Goal: Information Seeking & Learning: Learn about a topic

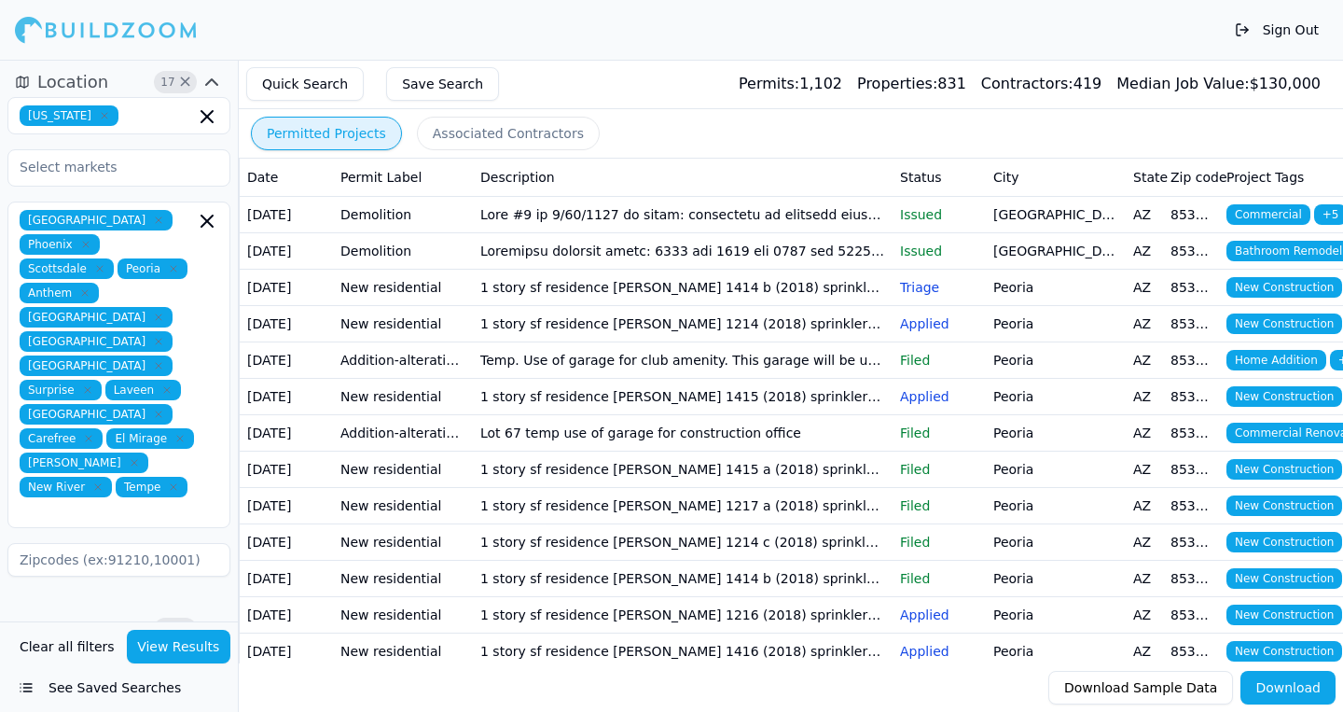
scroll to position [60, 0]
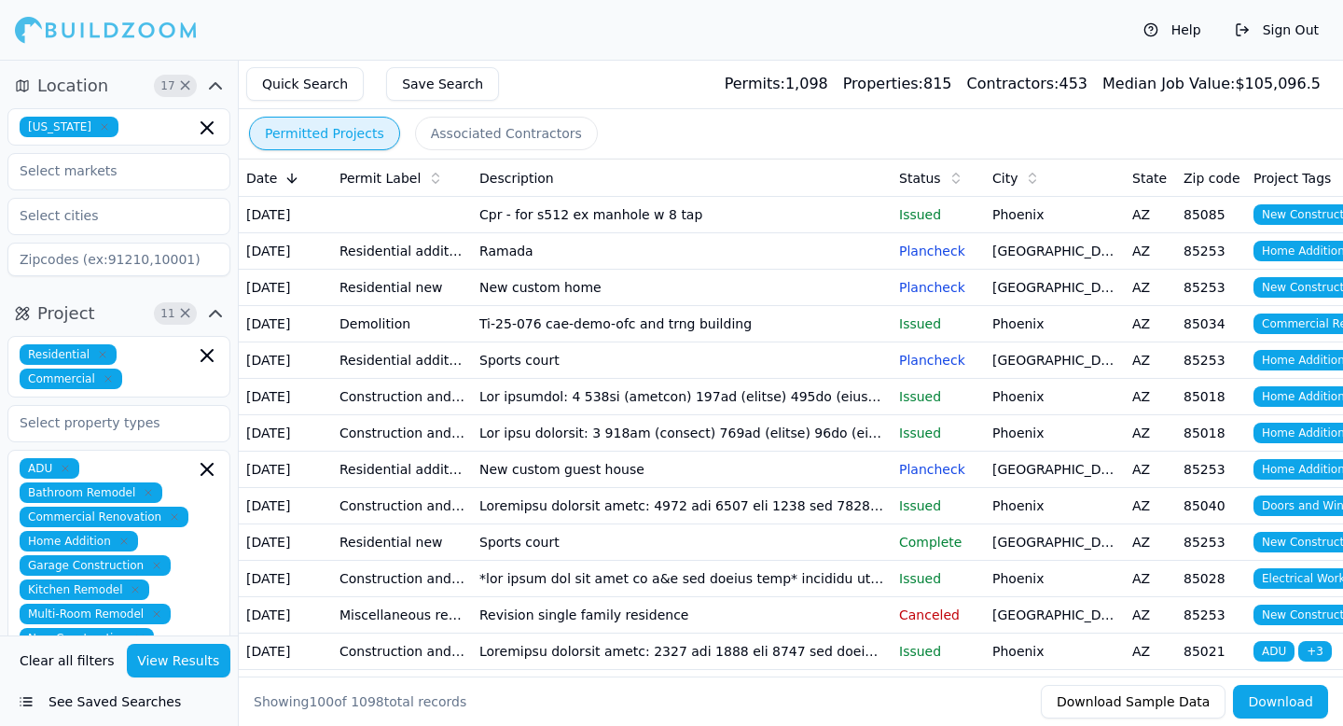
click at [665, 342] on td "Ti-25-076 cae-demo-ofc and trng building" at bounding box center [682, 324] width 420 height 36
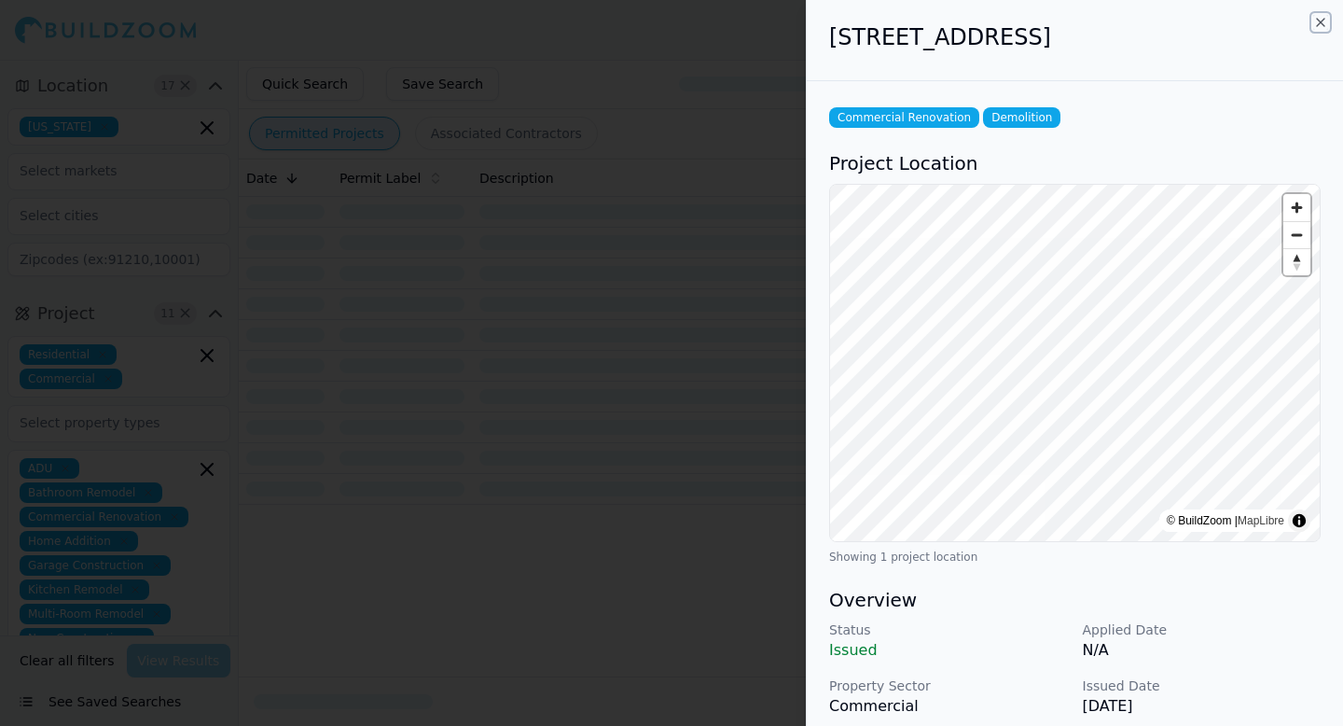
click at [1322, 25] on icon "button" at bounding box center [1320, 22] width 15 height 15
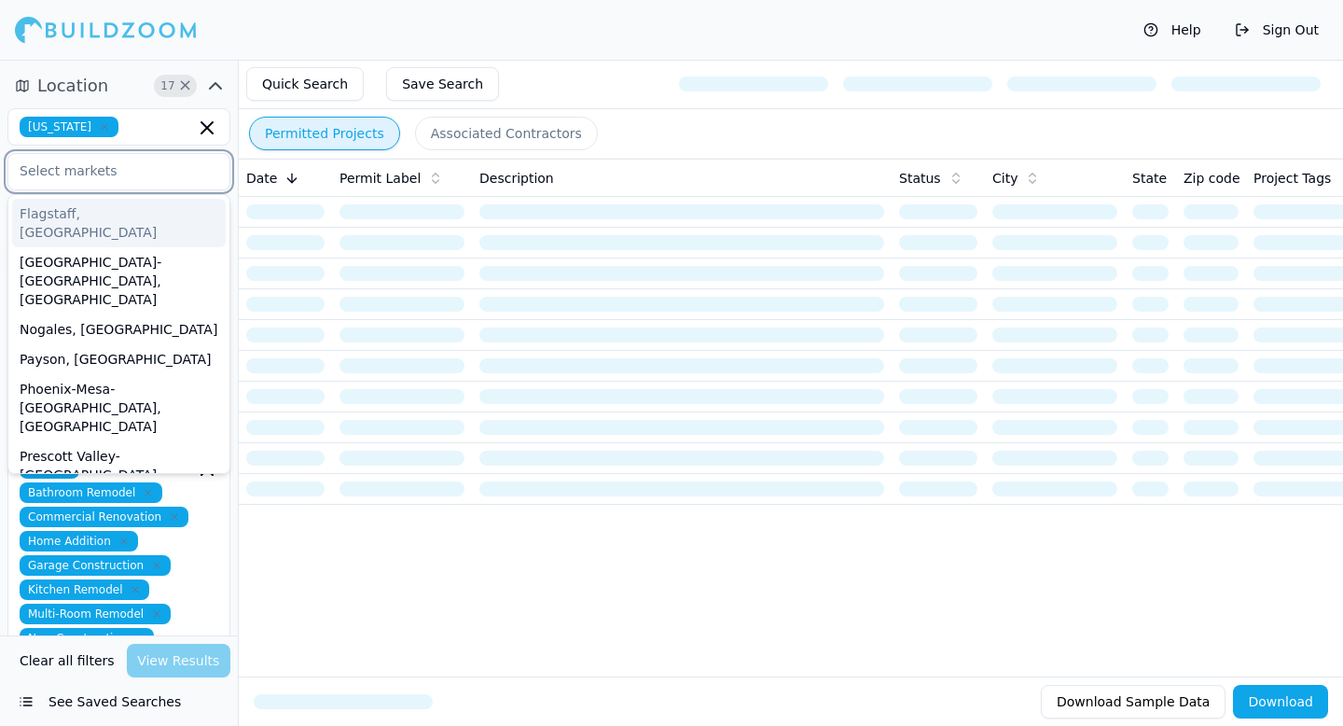
click at [111, 177] on input "text" at bounding box center [107, 171] width 198 height 34
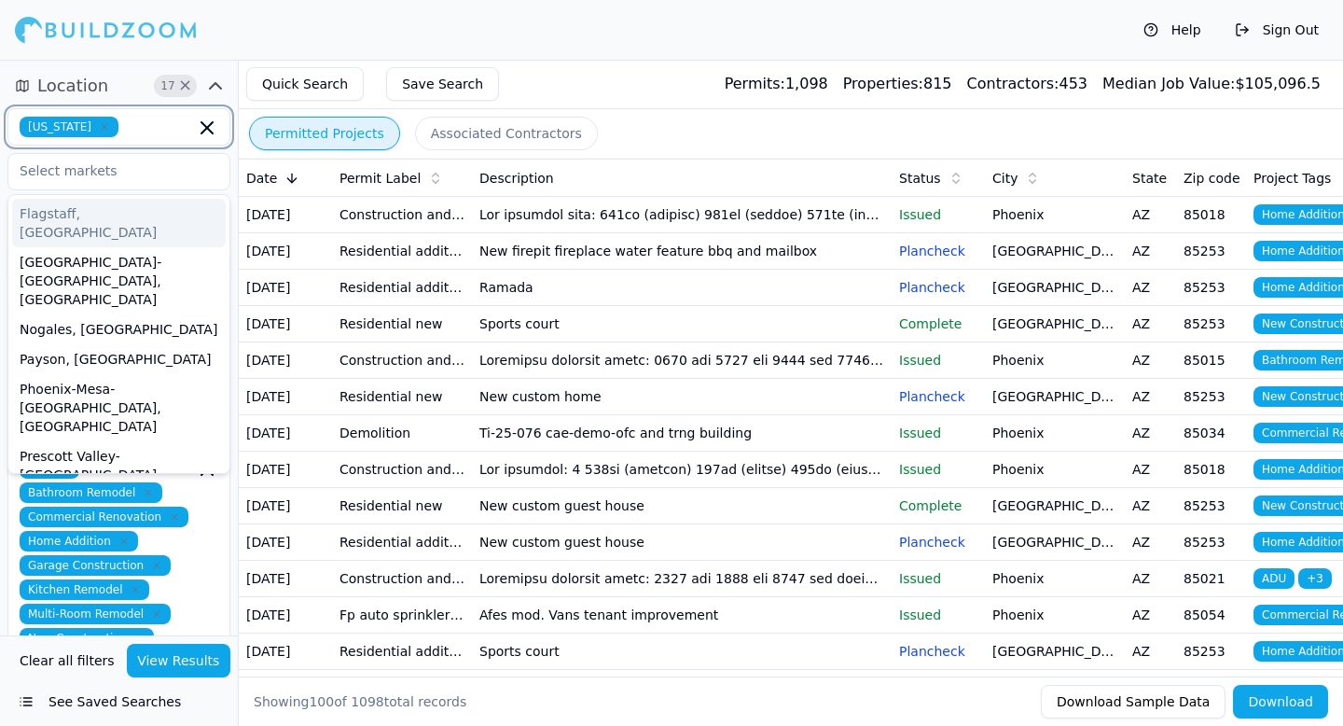
click at [134, 129] on input "text" at bounding box center [160, 127] width 69 height 21
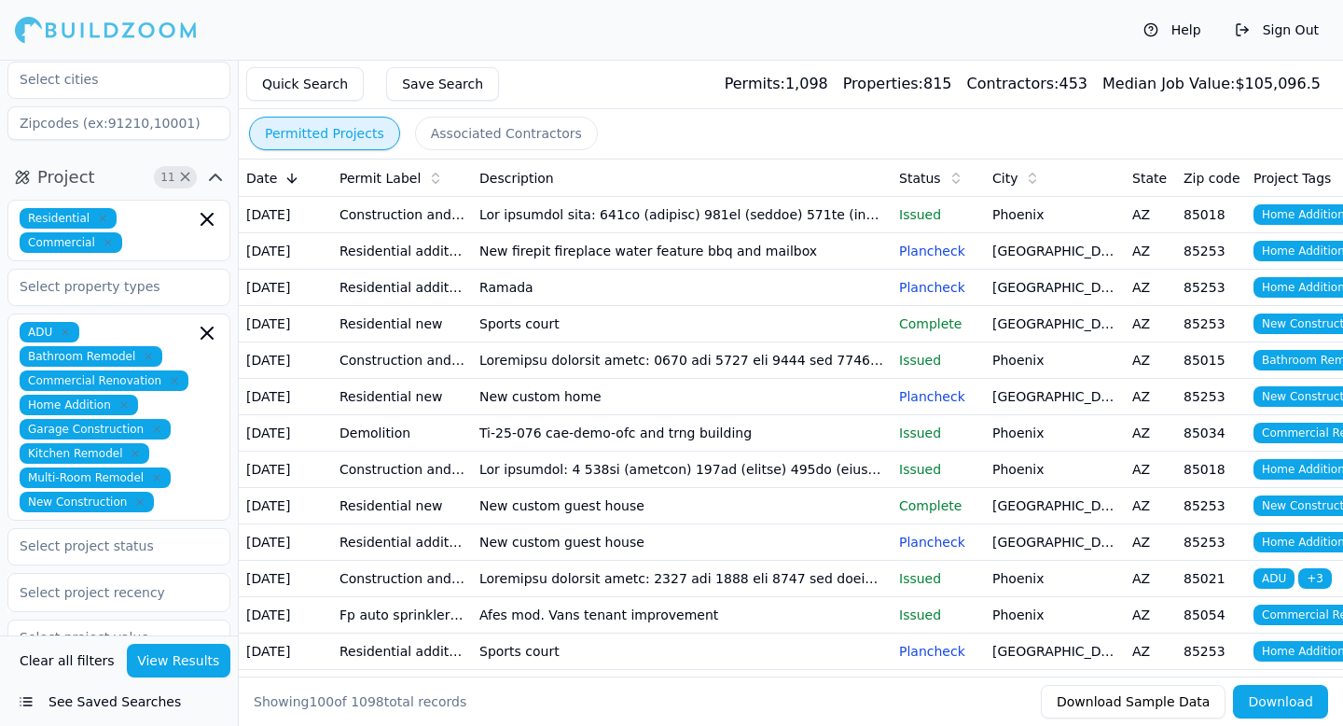
scroll to position [138, 0]
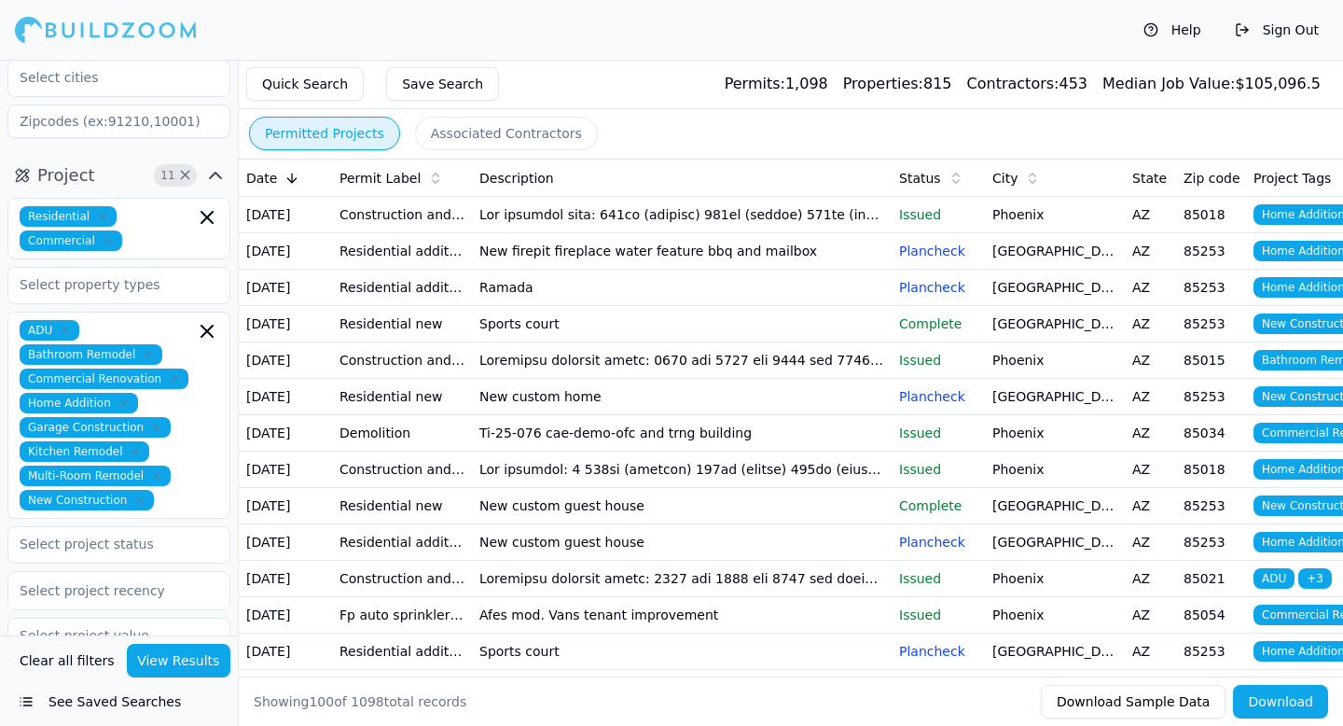
click at [153, 206] on div "Residential Commercial" at bounding box center [119, 228] width 199 height 45
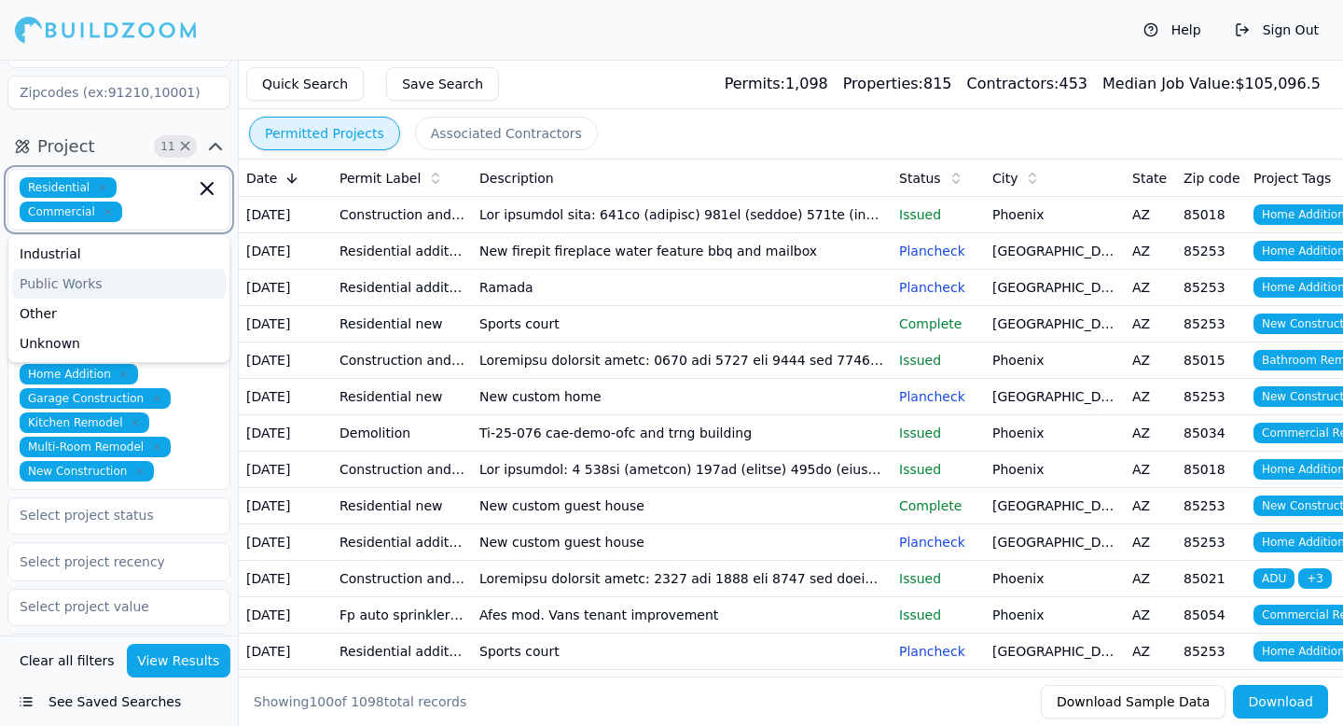
scroll to position [178, 0]
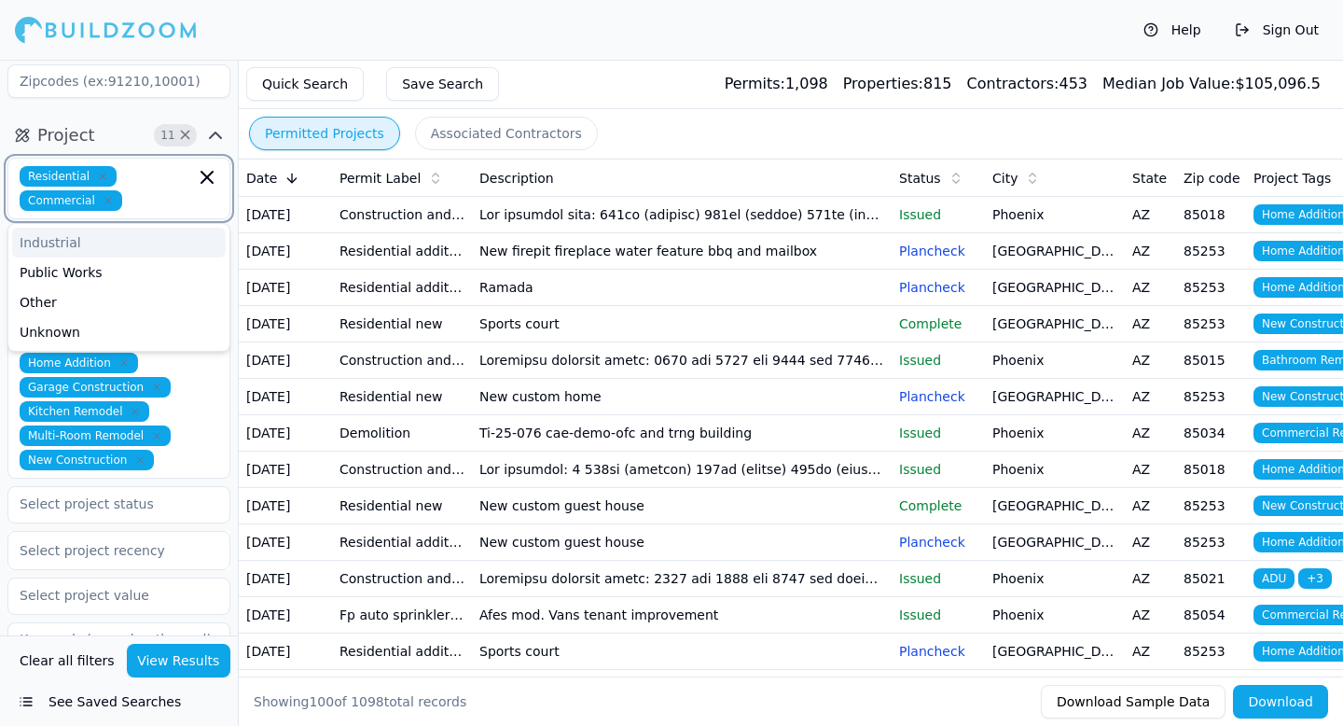
click at [79, 244] on div "Industrial" at bounding box center [119, 243] width 214 height 30
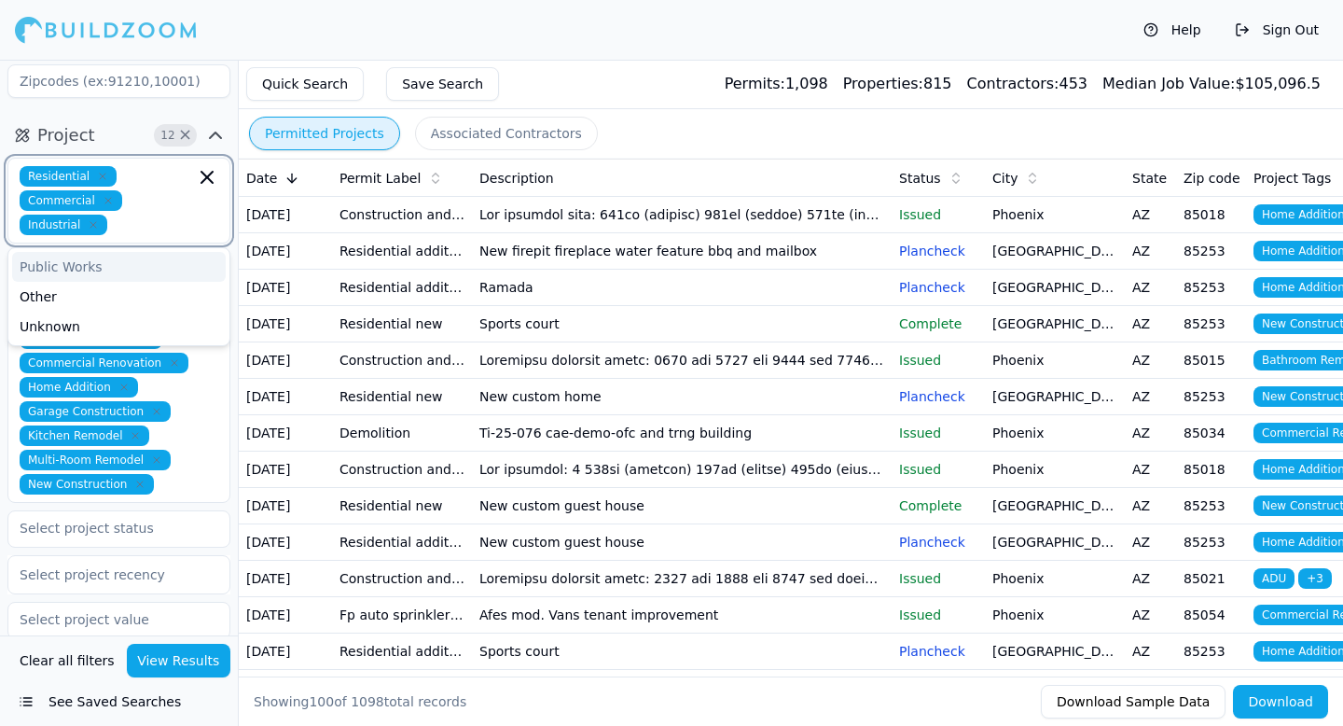
click at [75, 275] on div "Public Works" at bounding box center [119, 267] width 214 height 30
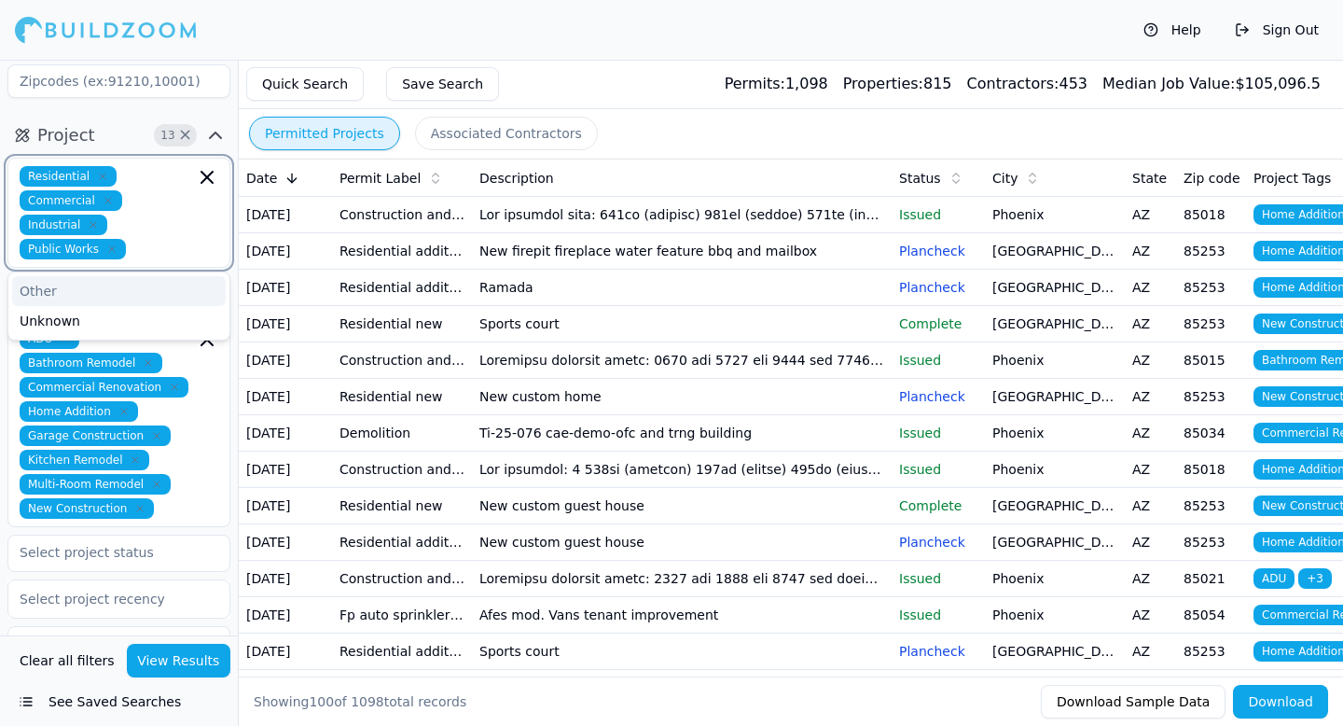
click at [66, 287] on div "Other" at bounding box center [119, 291] width 214 height 30
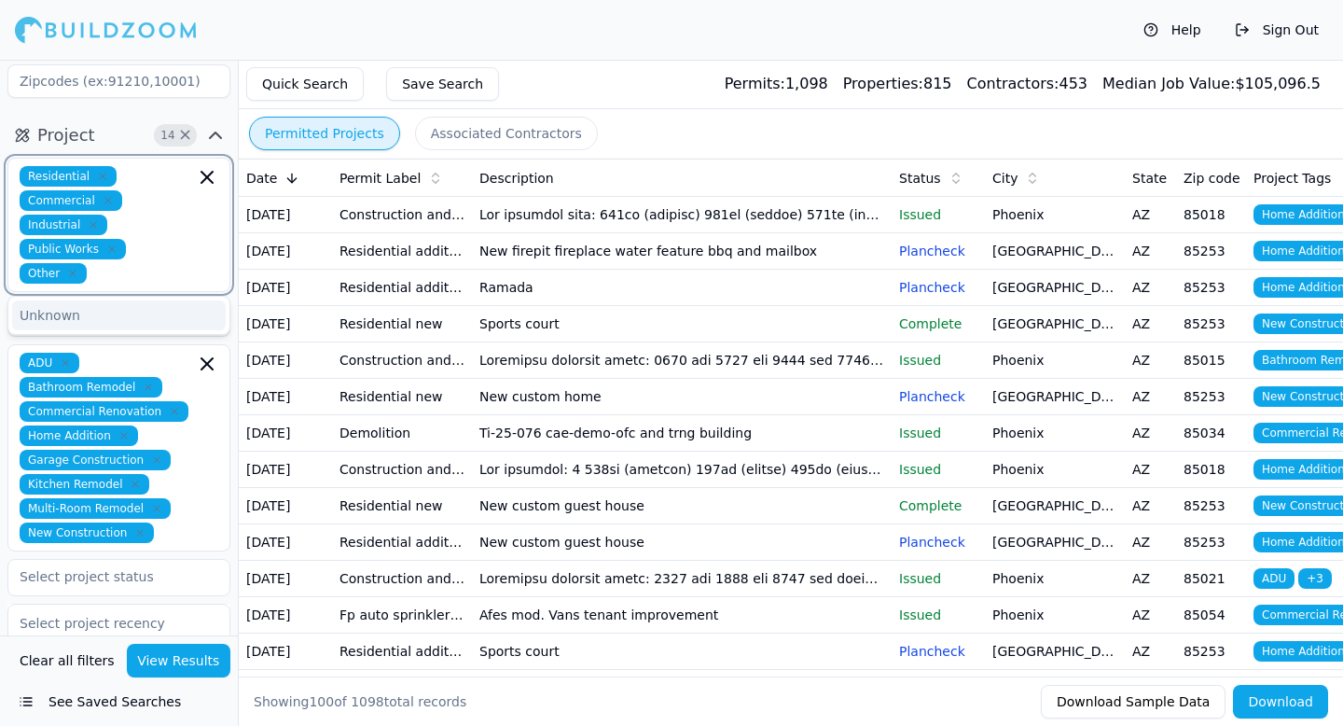
click at [115, 281] on input "text" at bounding box center [144, 273] width 101 height 21
click at [69, 318] on div "Unknown" at bounding box center [119, 315] width 214 height 30
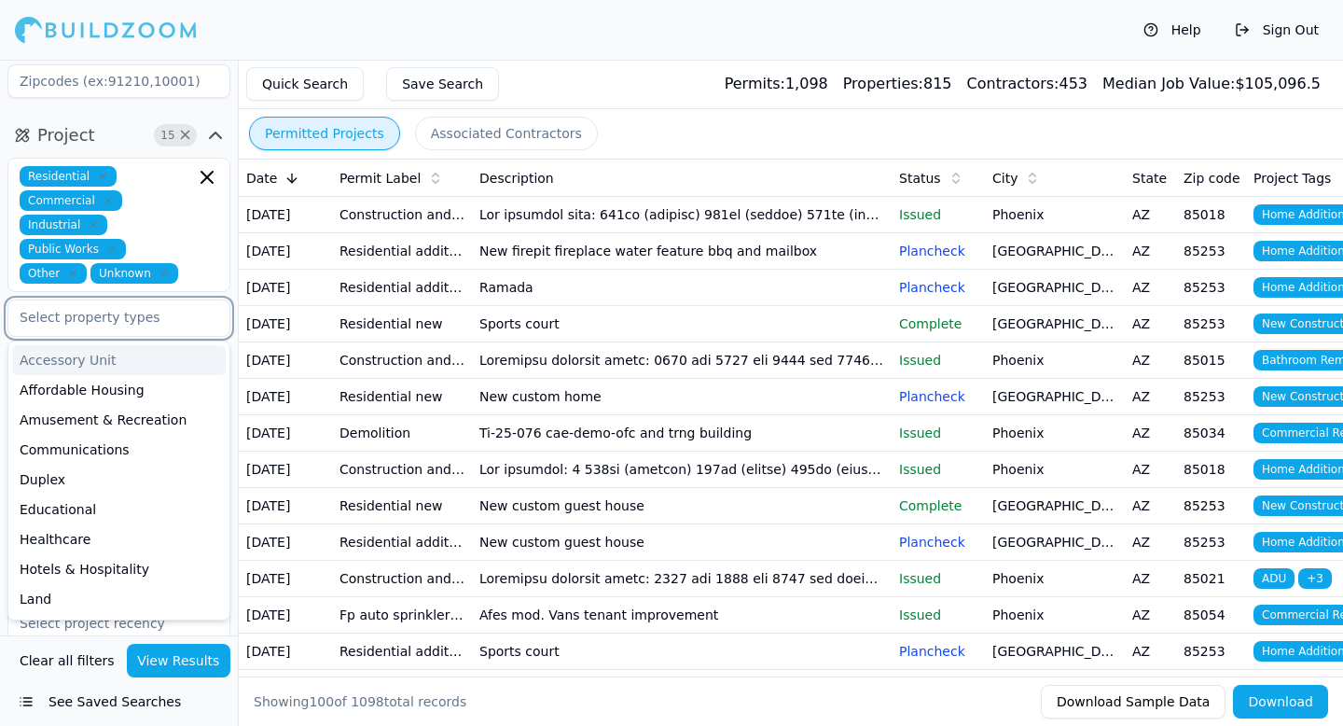
click at [107, 322] on input "text" at bounding box center [107, 317] width 198 height 34
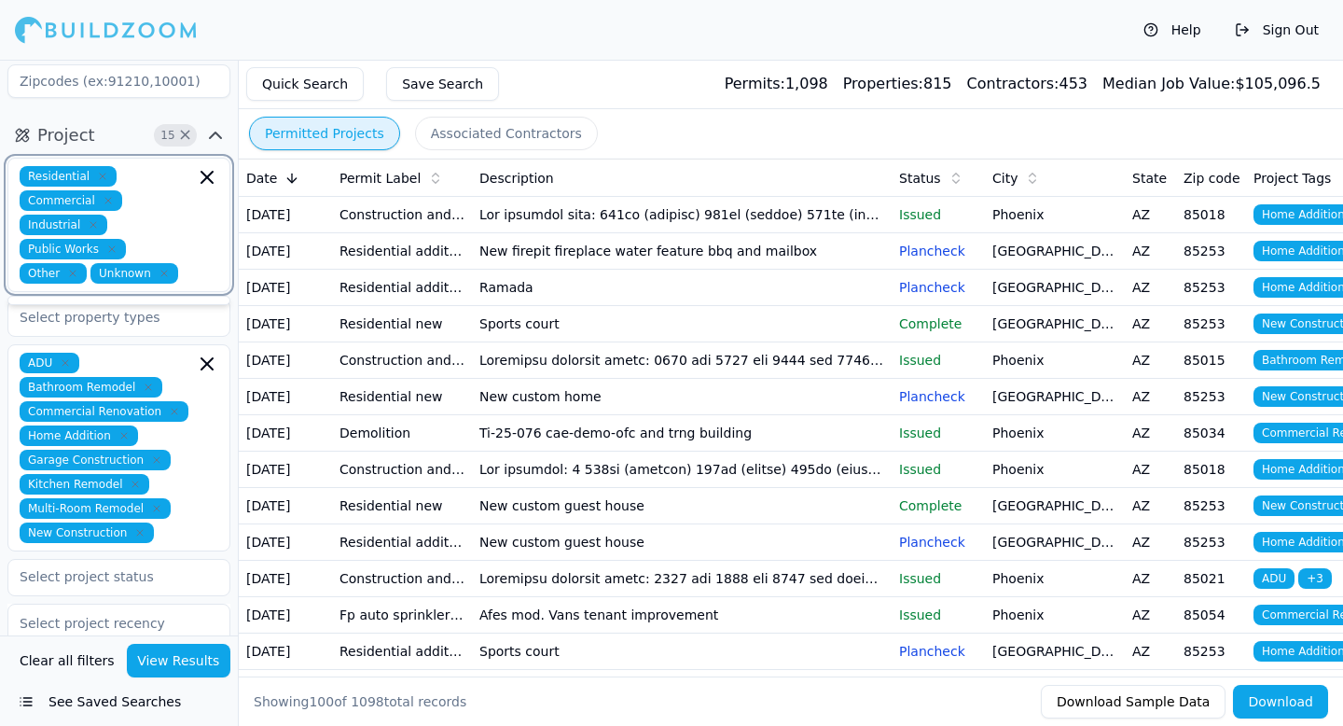
click at [186, 282] on input "text" at bounding box center [190, 273] width 9 height 21
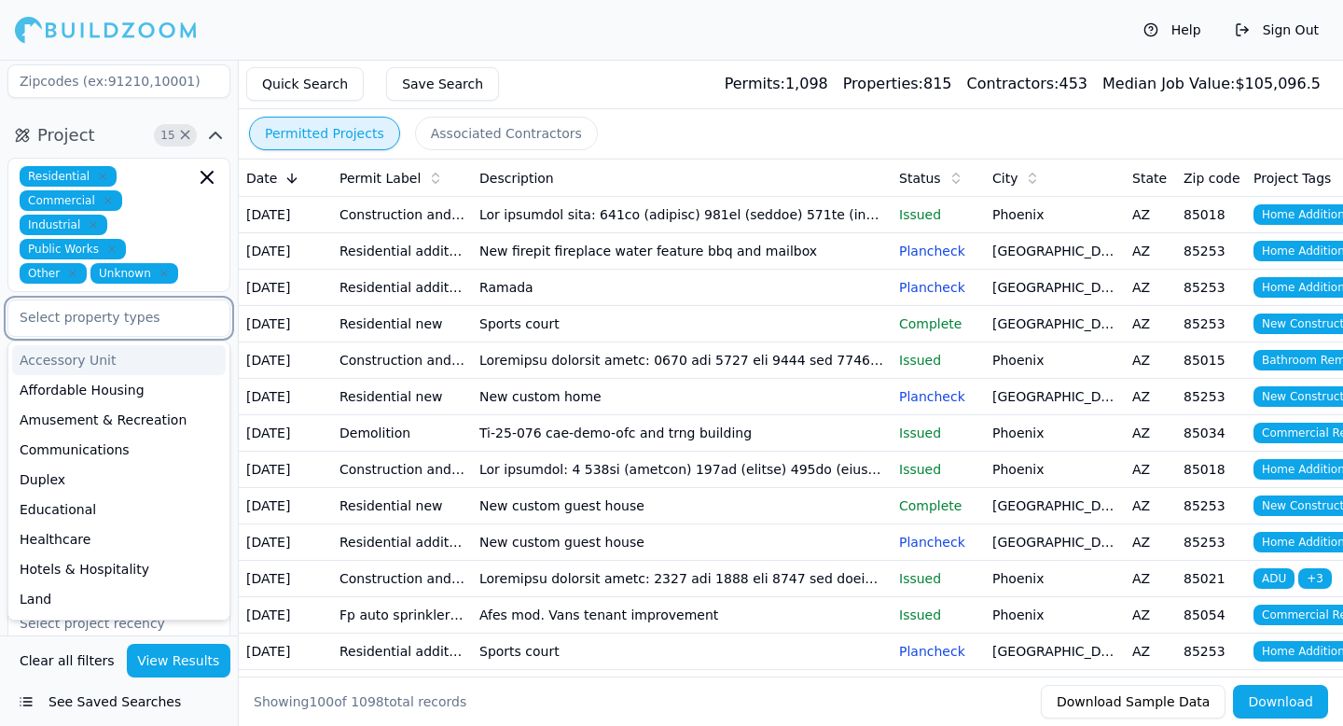
click at [148, 313] on input "text" at bounding box center [107, 317] width 198 height 34
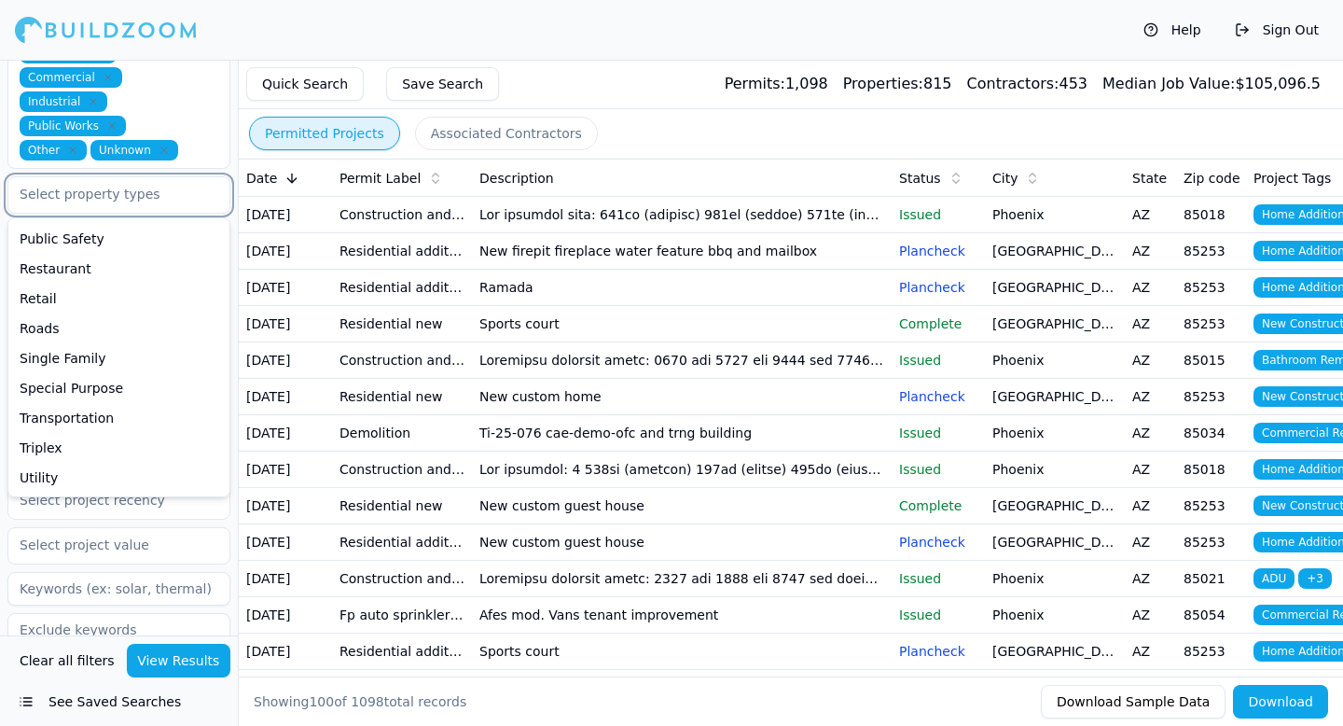
scroll to position [303, 0]
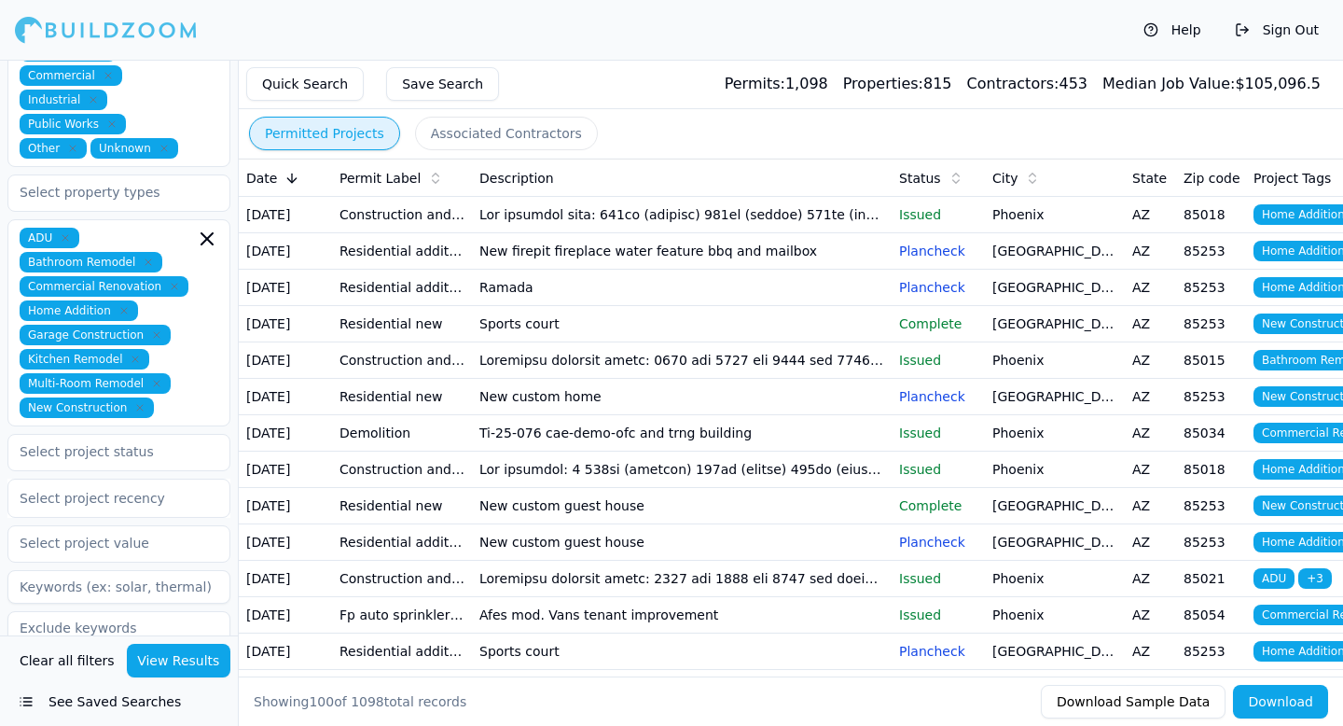
click at [0, 371] on div "Project 15 × Residential Commercial Industrial Public Works Other Unknown ADU B…" at bounding box center [119, 324] width 238 height 672
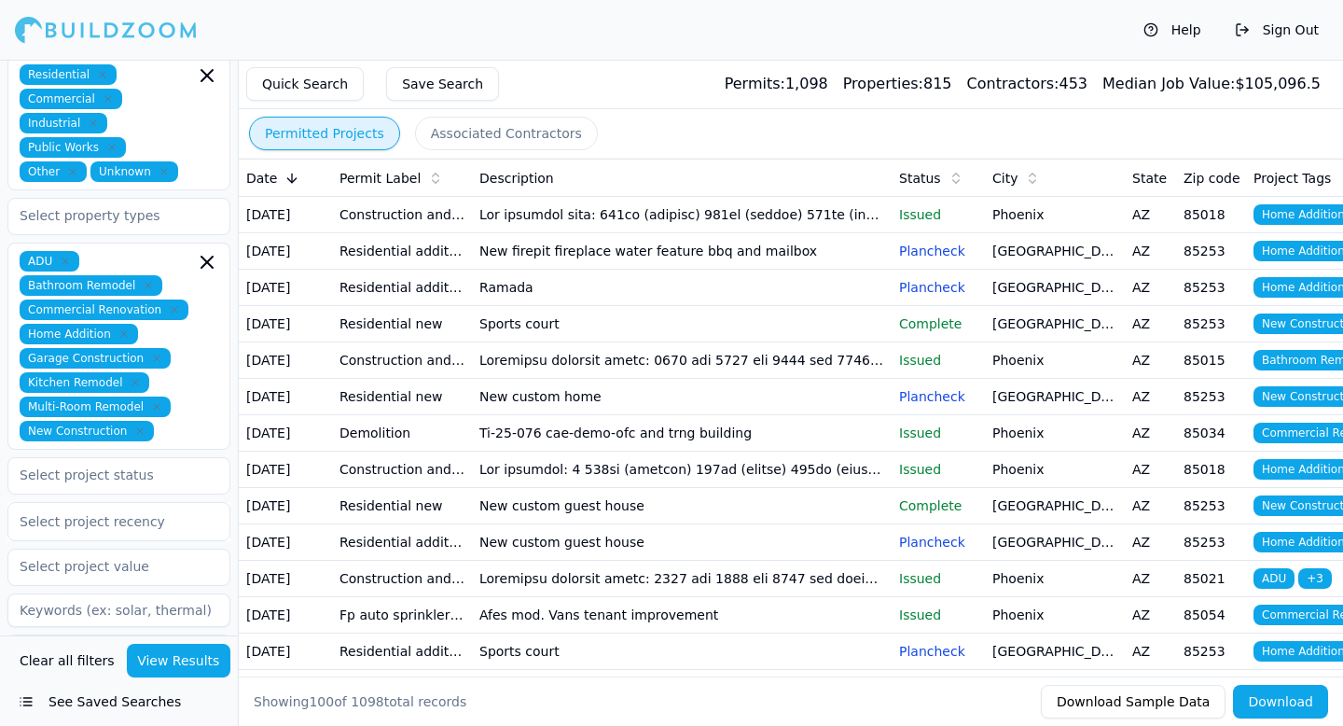
scroll to position [278, 0]
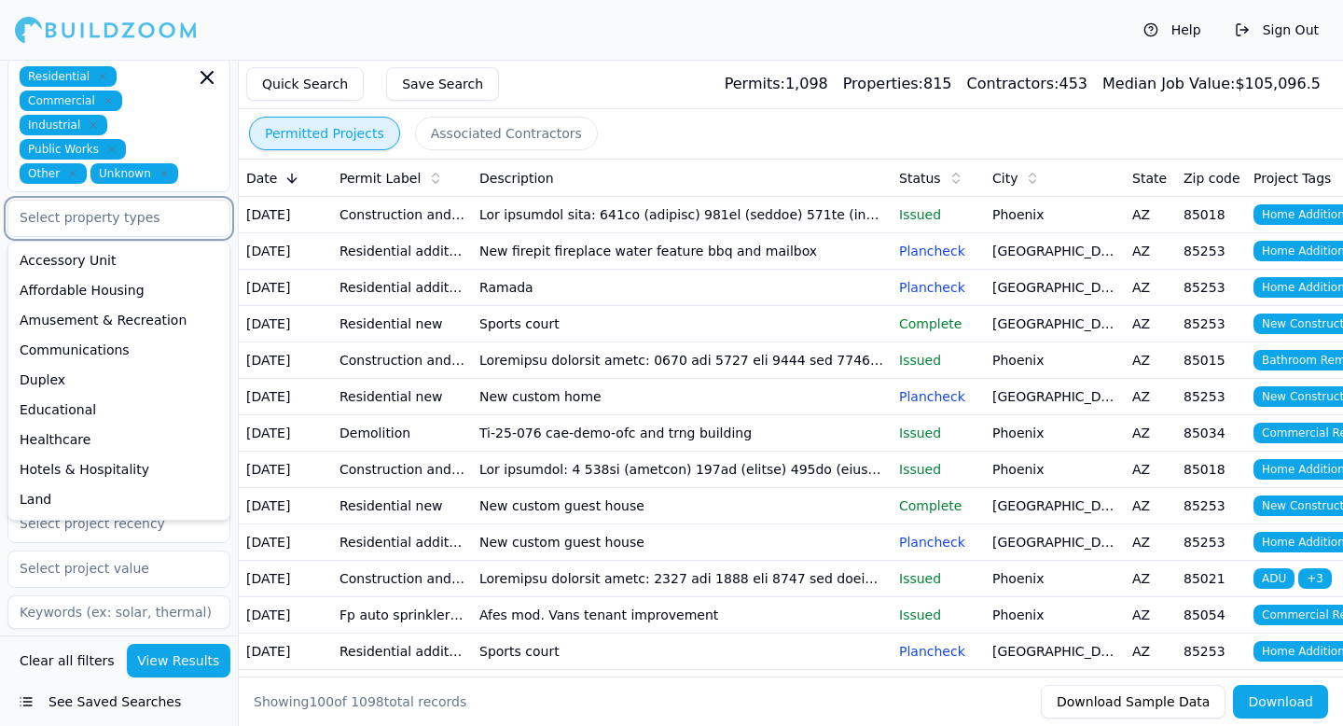
click at [129, 208] on input "text" at bounding box center [107, 218] width 198 height 34
click at [112, 284] on div "Affordable Housing" at bounding box center [119, 290] width 214 height 30
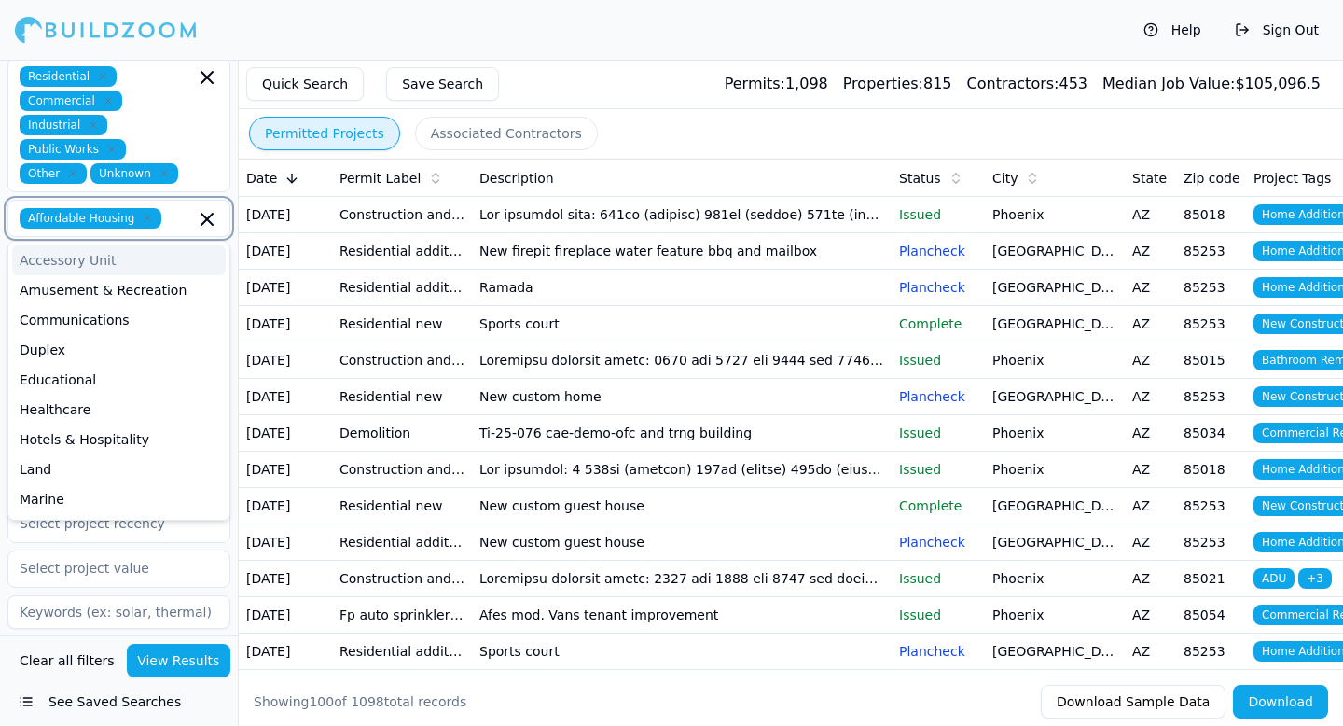
click at [117, 265] on div "Accessory Unit" at bounding box center [119, 260] width 214 height 30
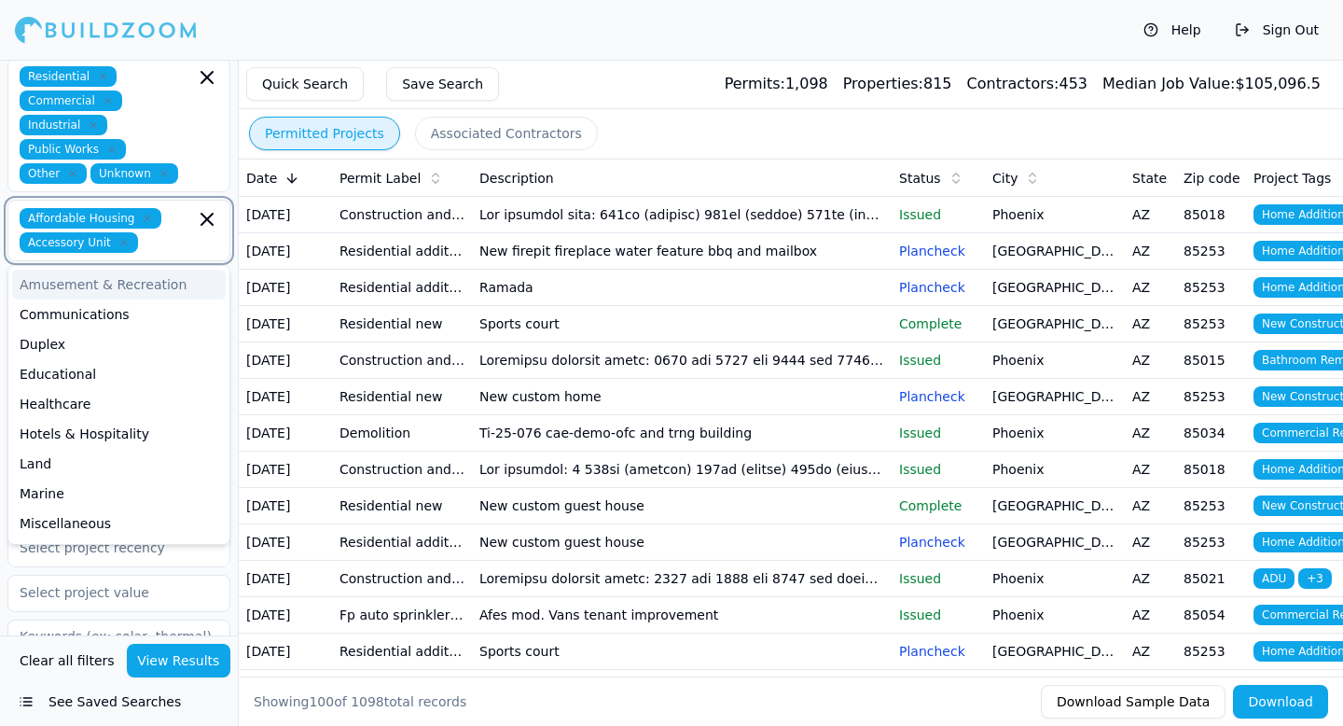
click at [117, 266] on div "Amusement & Recreation Communications Duplex Educational Healthcare Hotels & Ho…" at bounding box center [118, 628] width 221 height 724
click at [149, 250] on input "text" at bounding box center [170, 242] width 49 height 21
click at [106, 309] on div "Communications" at bounding box center [119, 314] width 214 height 30
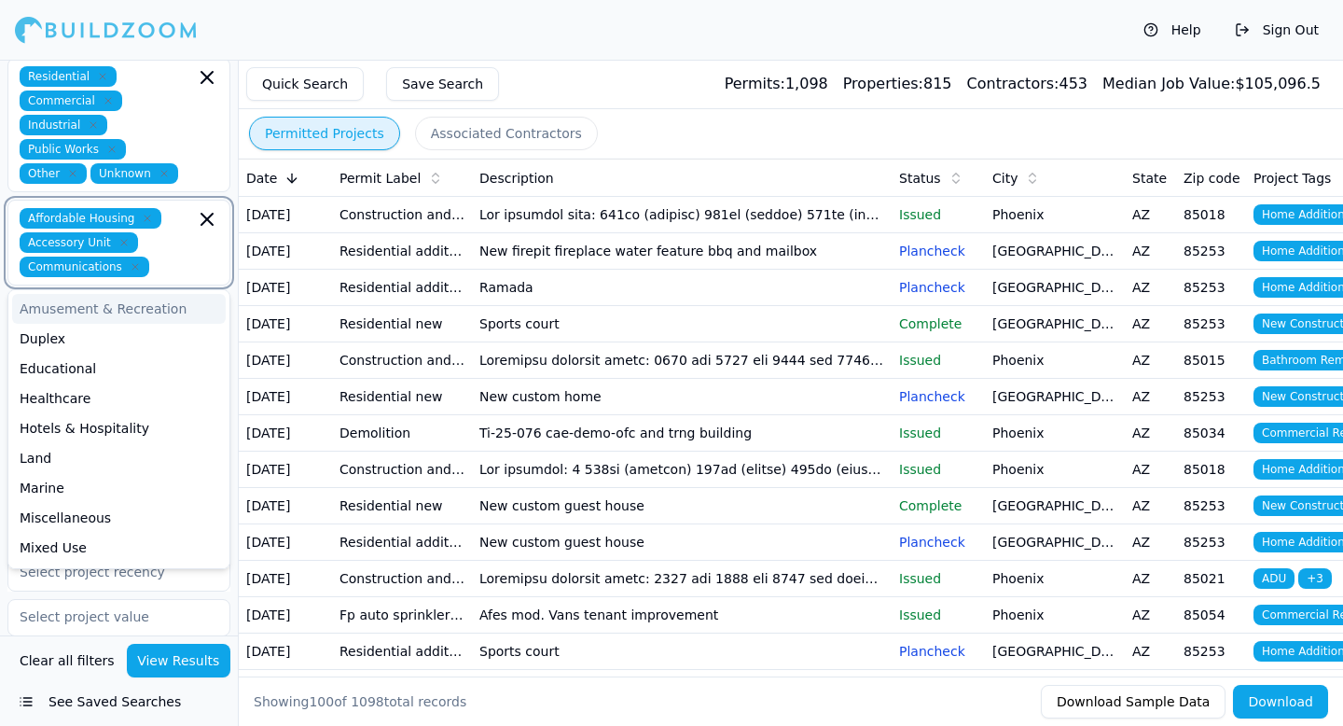
click at [203, 224] on icon "button" at bounding box center [207, 219] width 22 height 22
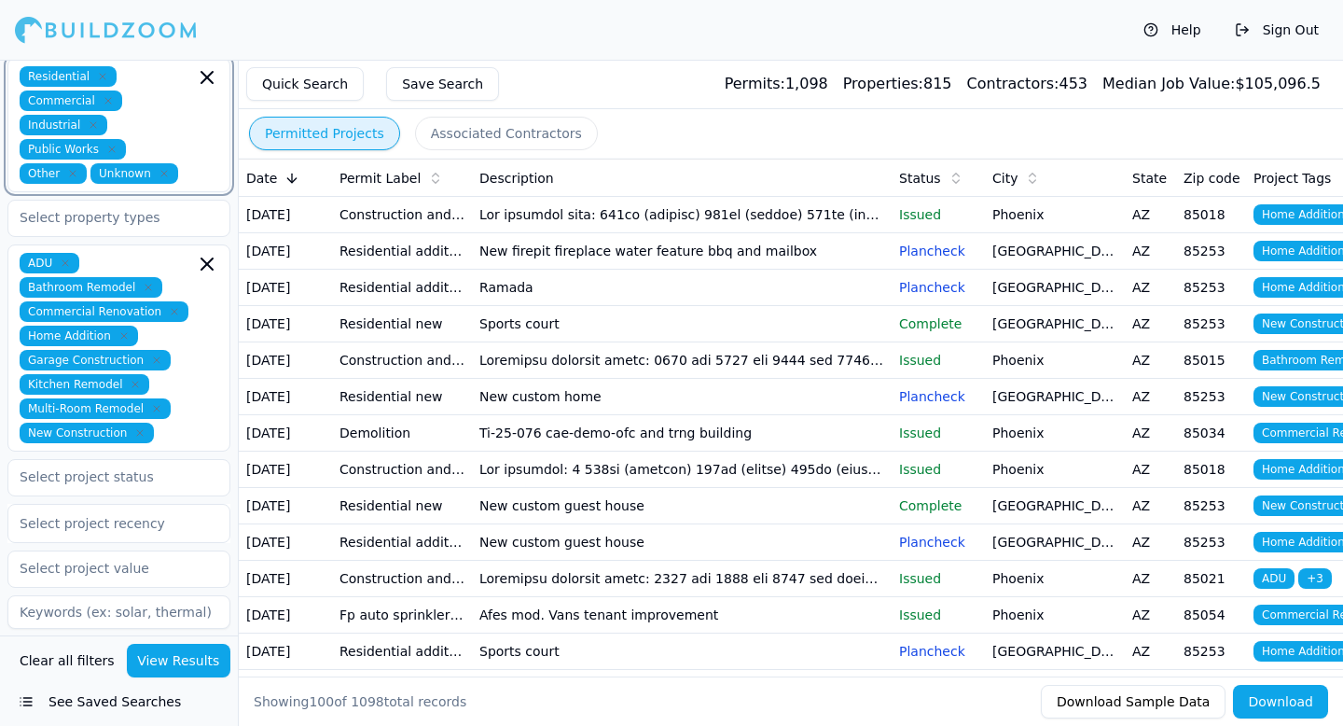
click at [203, 76] on icon "button" at bounding box center [207, 77] width 22 height 22
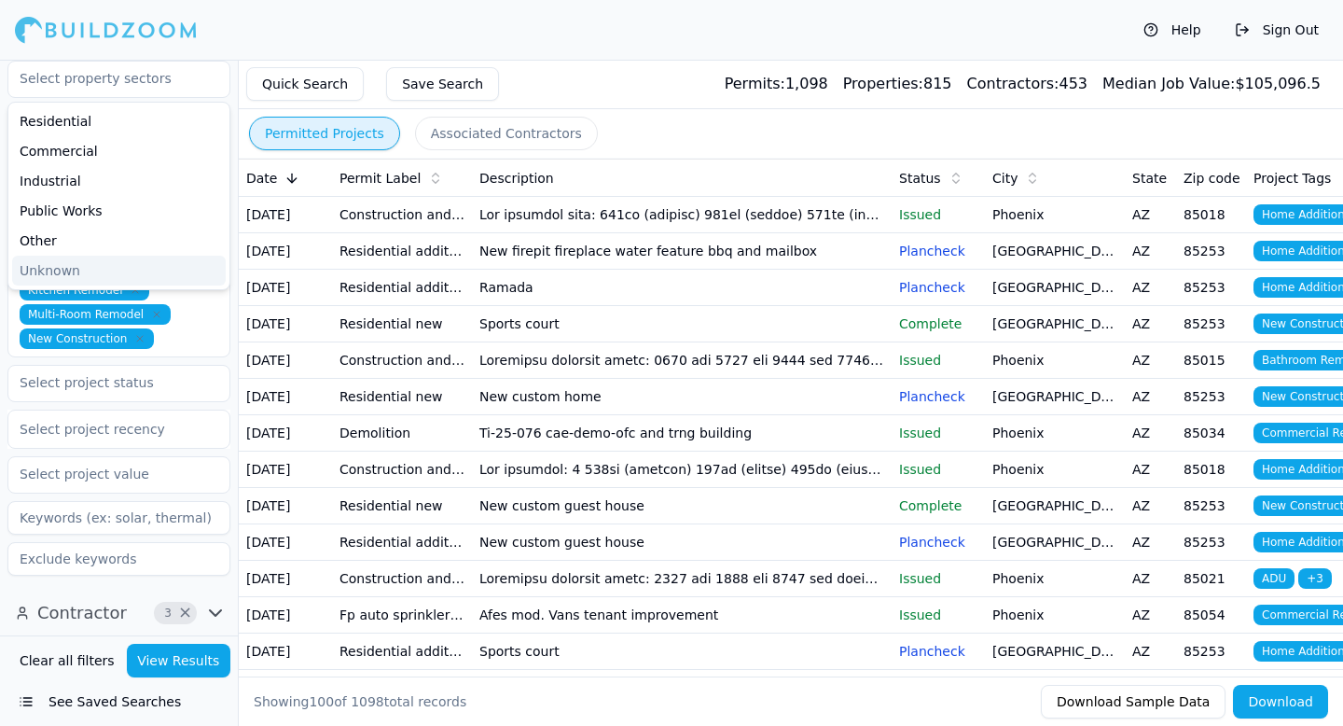
click at [0, 310] on div "Project 9 × Residential Commercial Industrial Public Works Other Unknown ADU Ba…" at bounding box center [119, 303] width 238 height 575
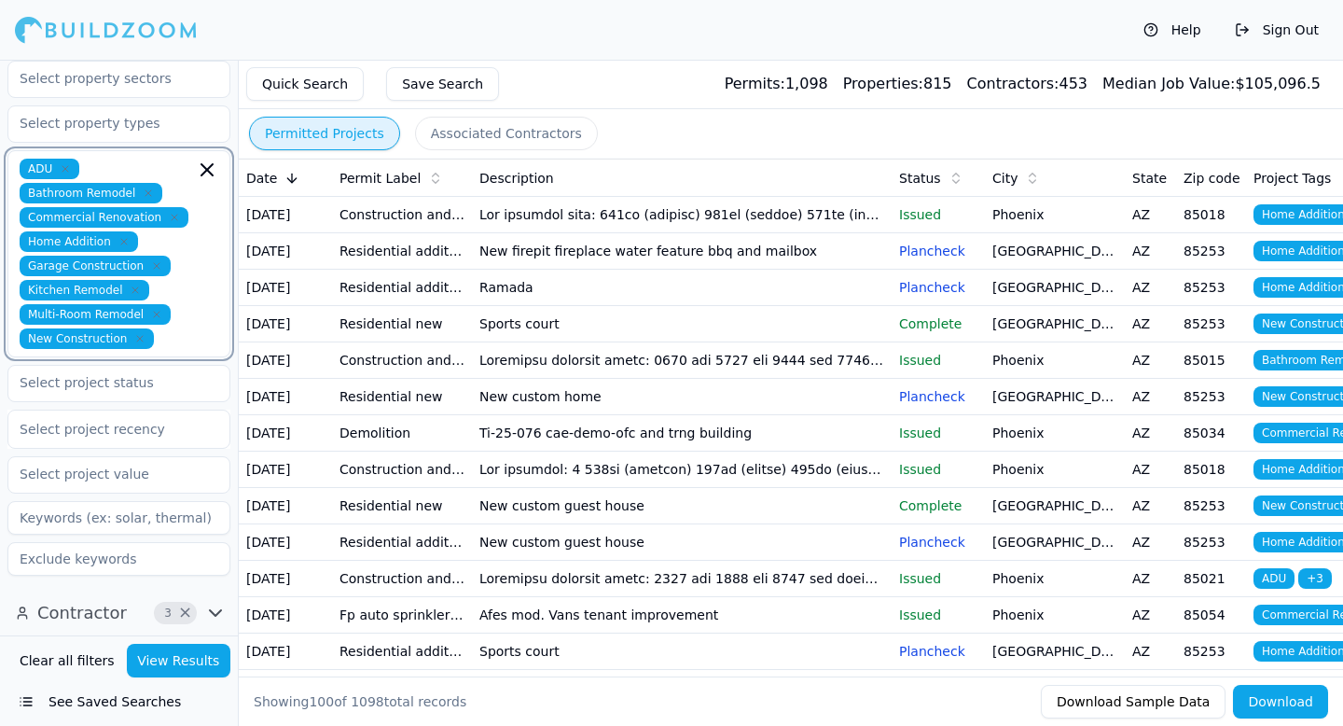
click at [209, 166] on icon "button" at bounding box center [206, 169] width 11 height 11
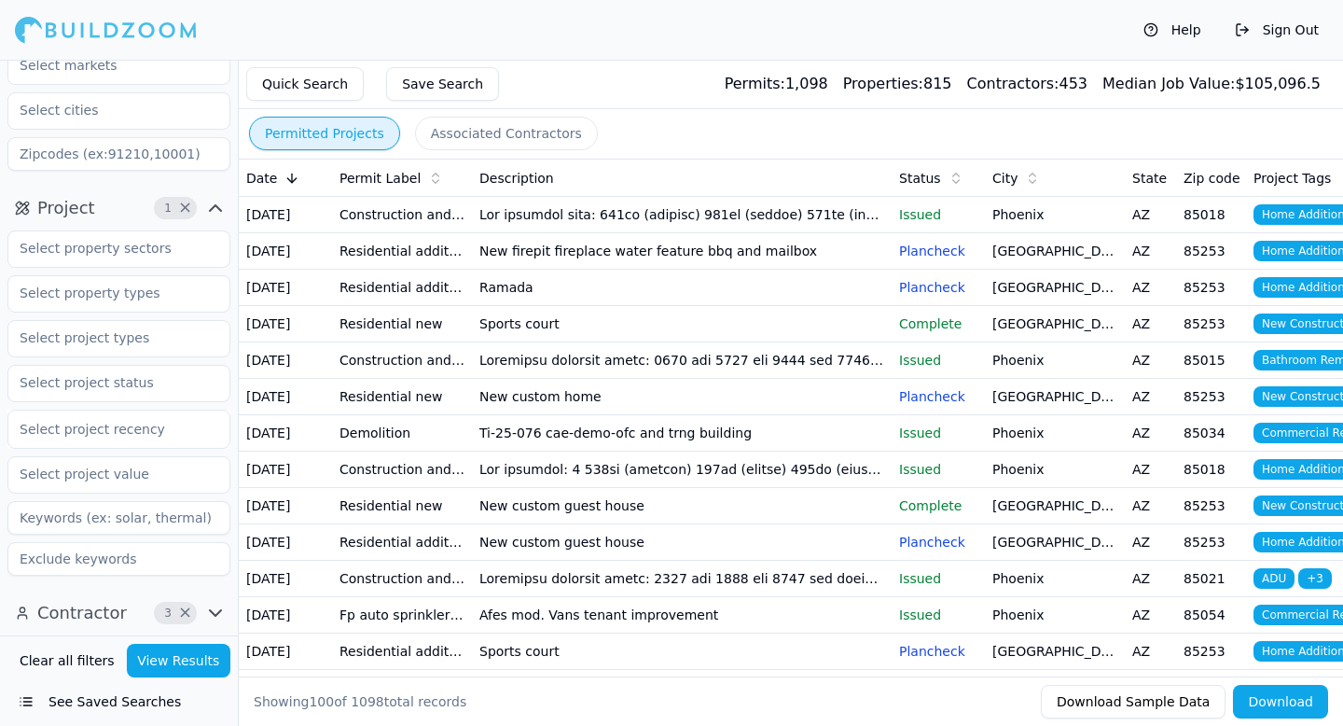
scroll to position [105, 0]
click at [185, 204] on span "×" at bounding box center [185, 207] width 14 height 9
click at [179, 623] on span "3 ×" at bounding box center [175, 613] width 43 height 22
click at [181, 599] on button "Contractor 3 ×" at bounding box center [118, 613] width 223 height 30
click at [181, 608] on span "×" at bounding box center [185, 612] width 14 height 9
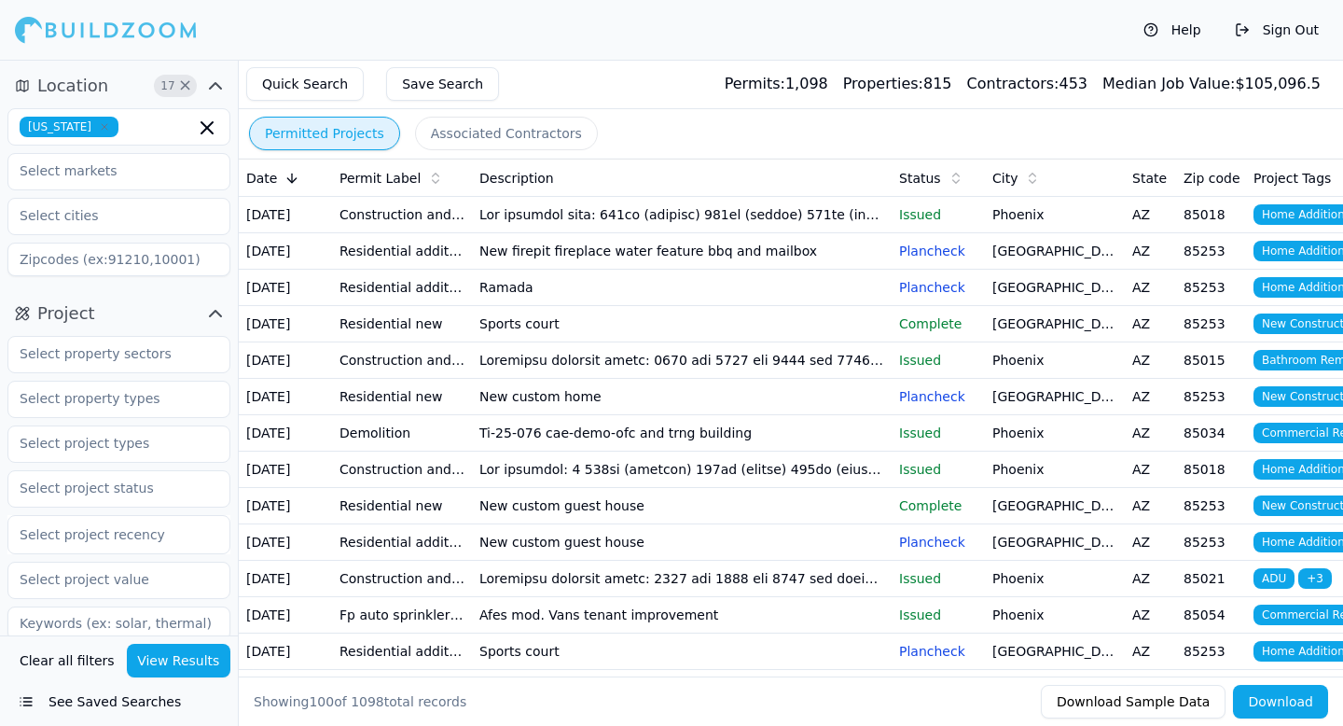
click at [185, 671] on button "View Results" at bounding box center [179, 661] width 104 height 34
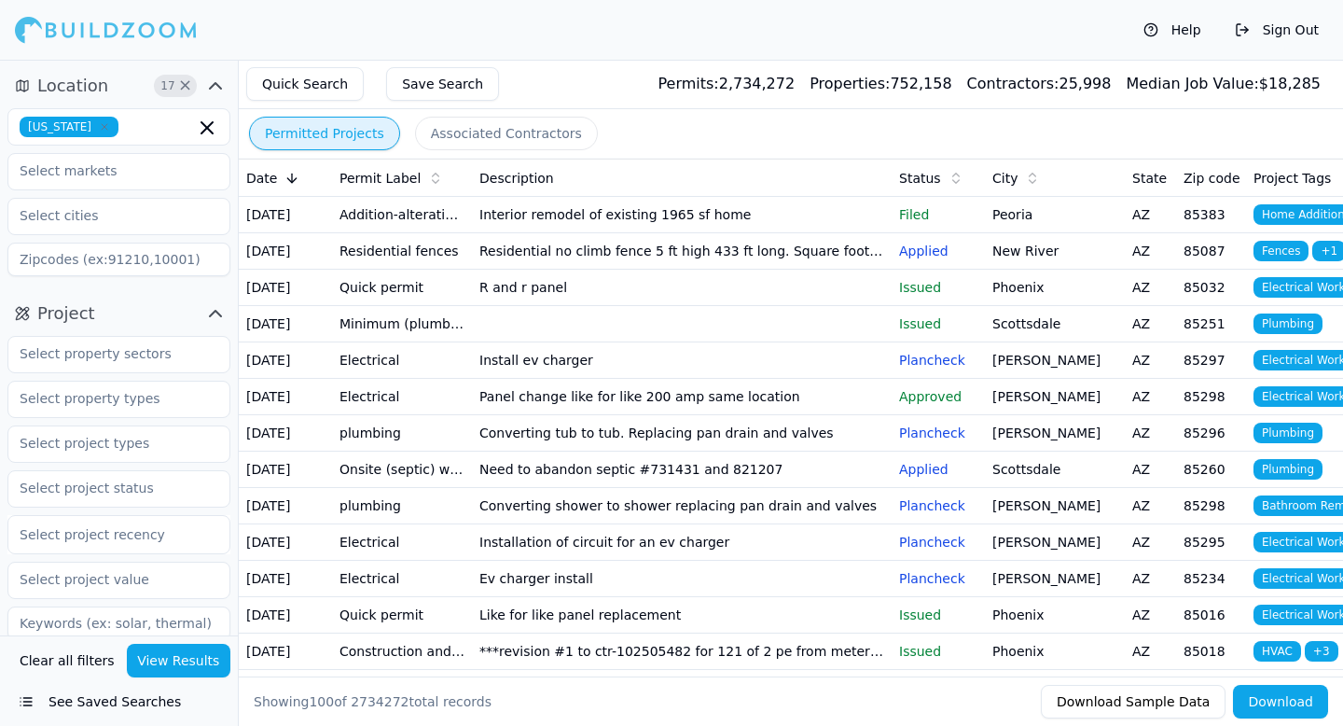
click at [168, 90] on span "17" at bounding box center [168, 85] width 19 height 19
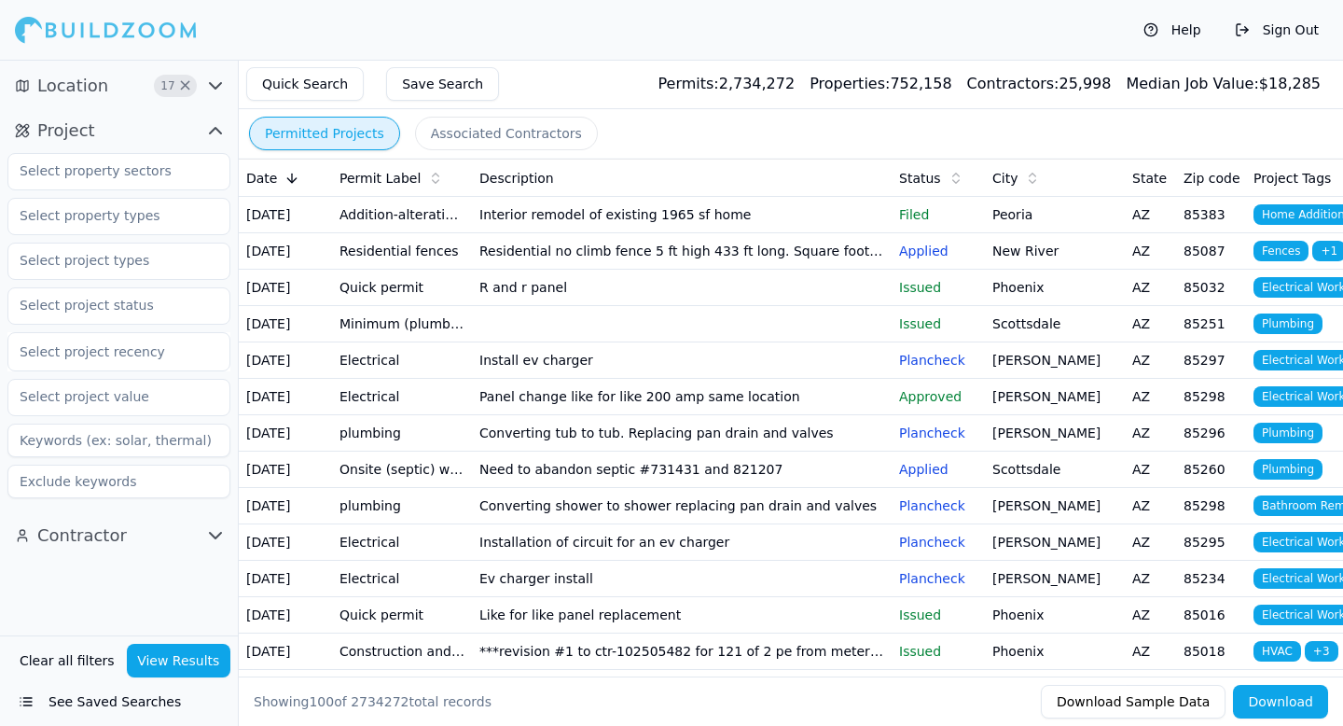
click at [149, 122] on button "Project" at bounding box center [118, 131] width 223 height 30
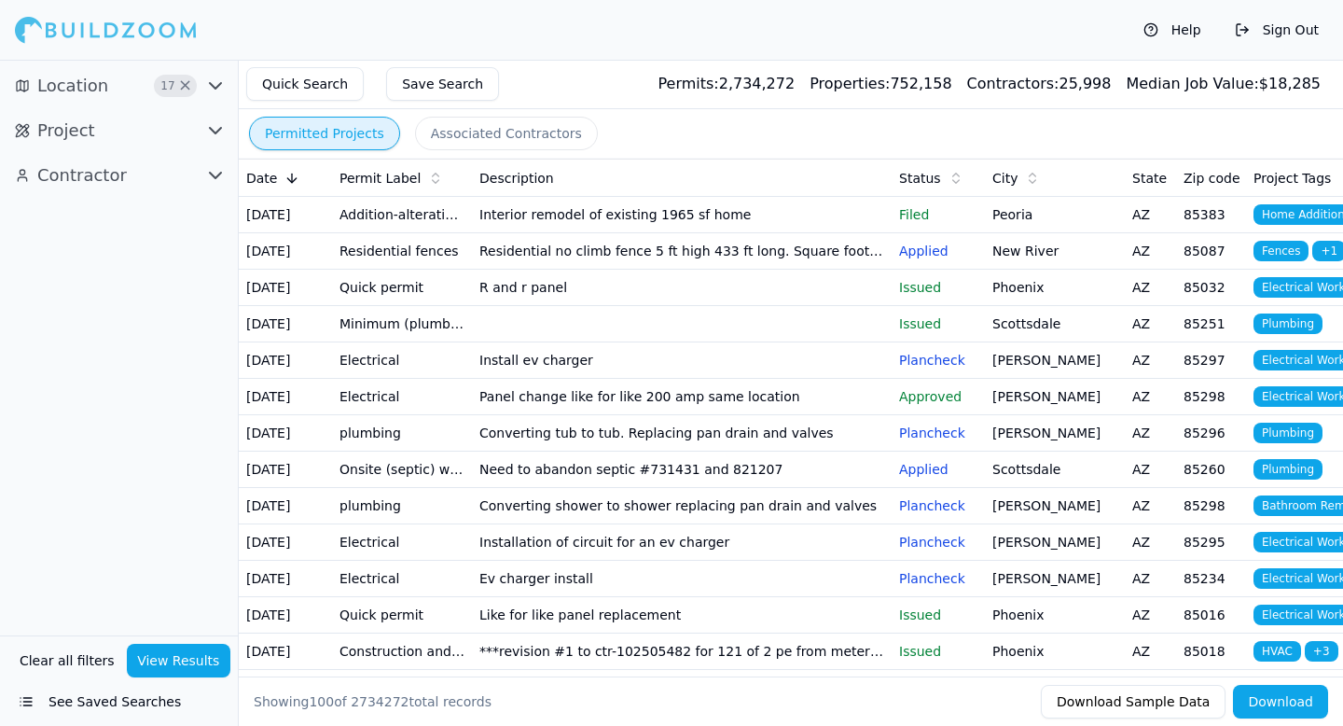
click at [152, 128] on button "Project" at bounding box center [118, 131] width 223 height 30
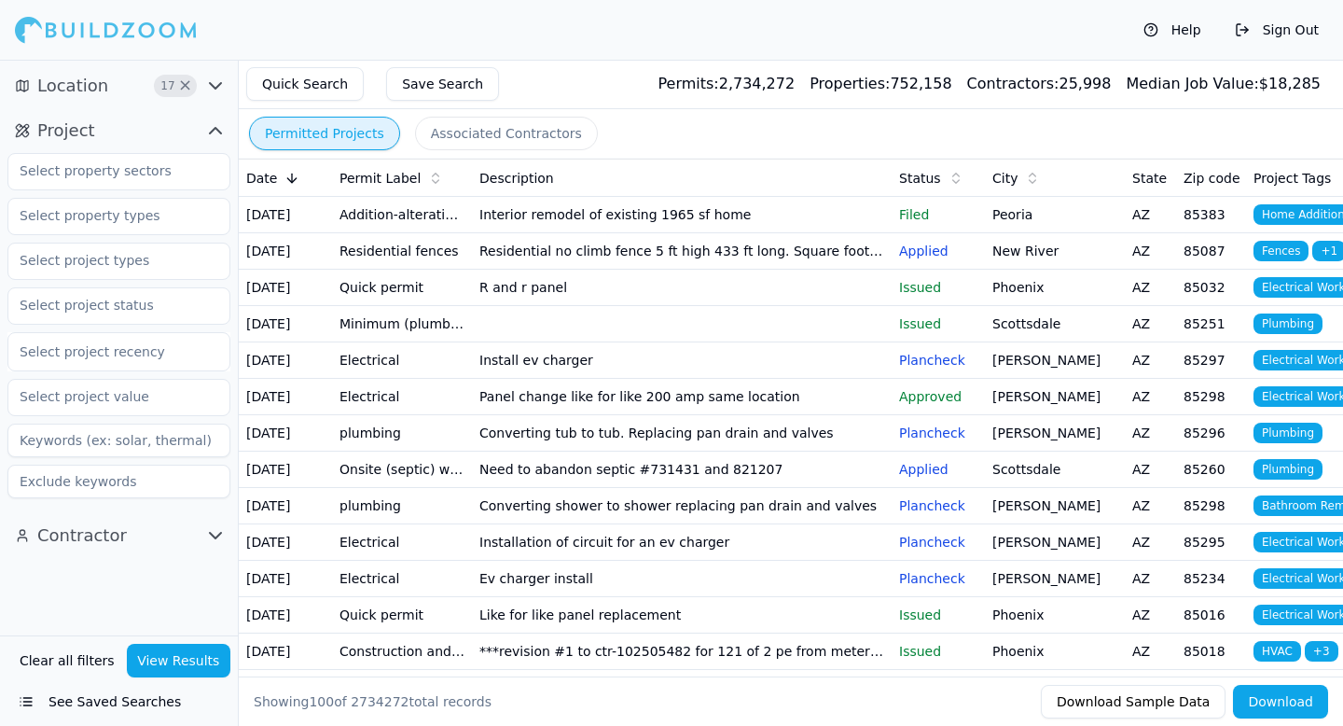
click at [144, 531] on button "Contractor" at bounding box center [118, 535] width 223 height 30
click at [213, 86] on icon "button" at bounding box center [215, 86] width 11 height 6
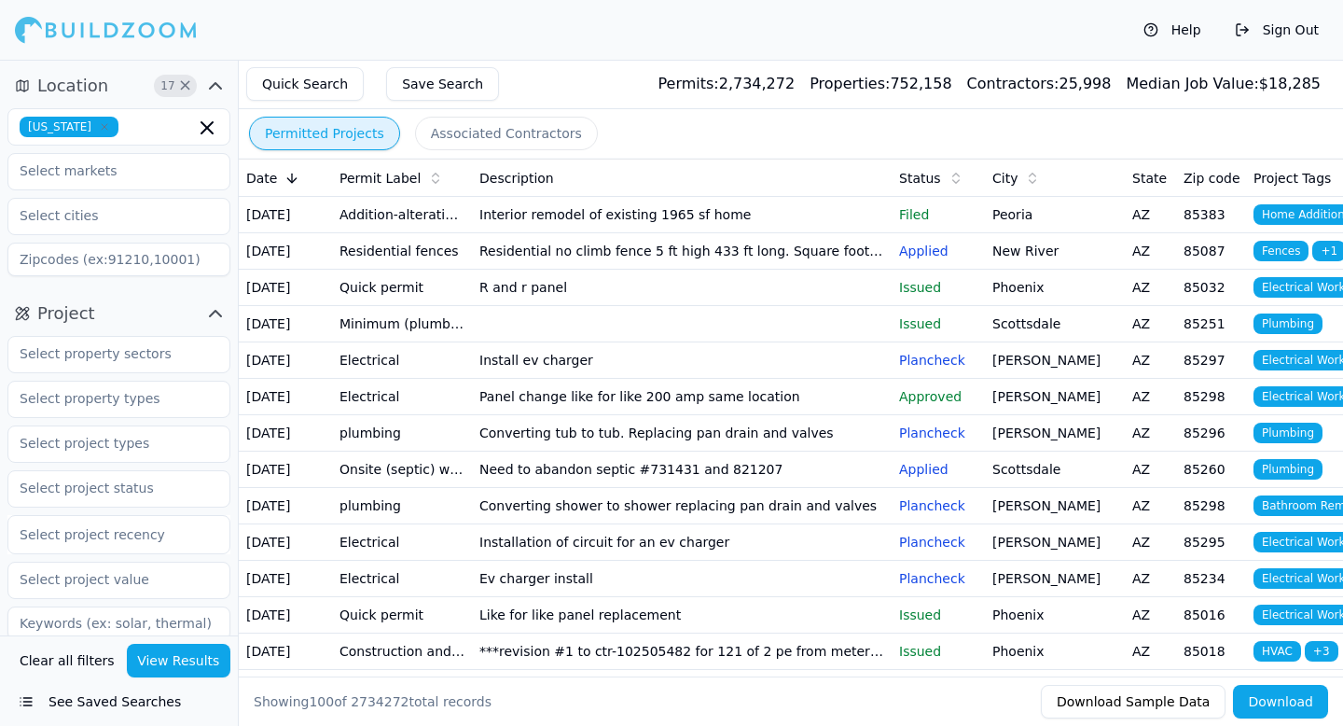
click at [213, 86] on icon "button" at bounding box center [215, 86] width 11 height 6
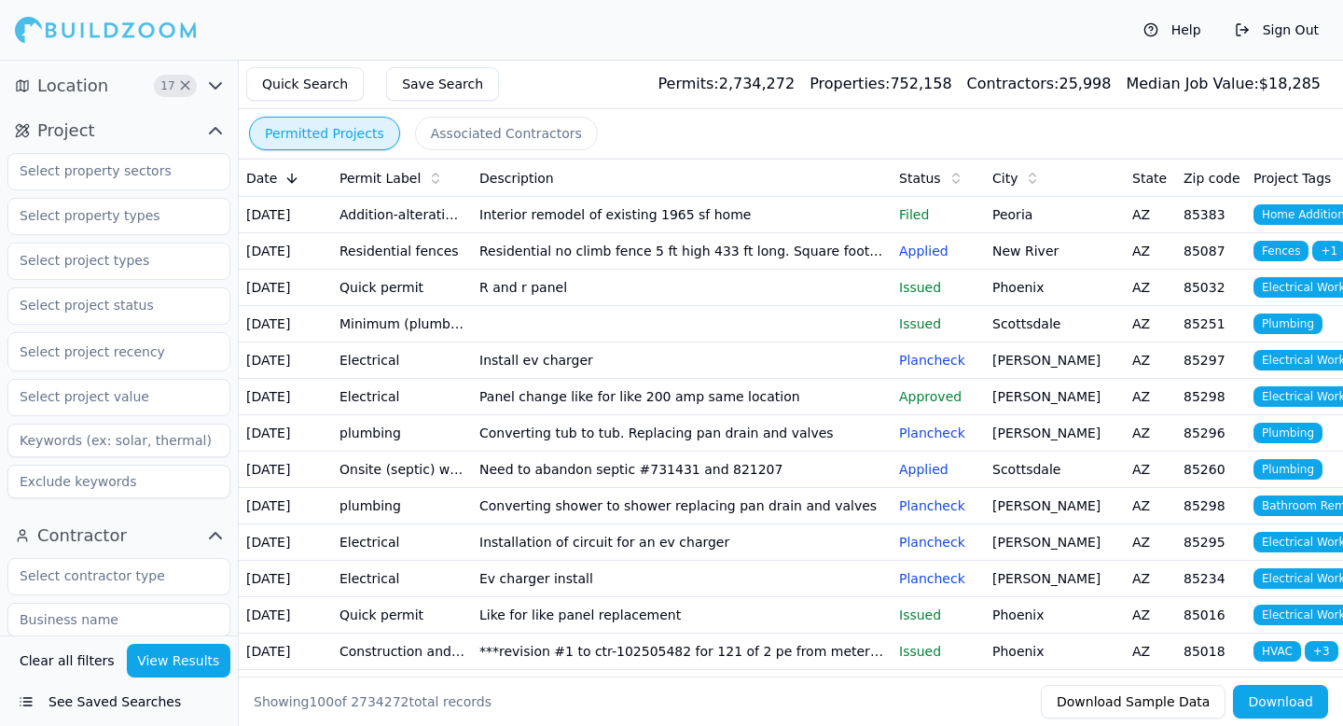
click at [215, 131] on icon "button" at bounding box center [215, 130] width 22 height 22
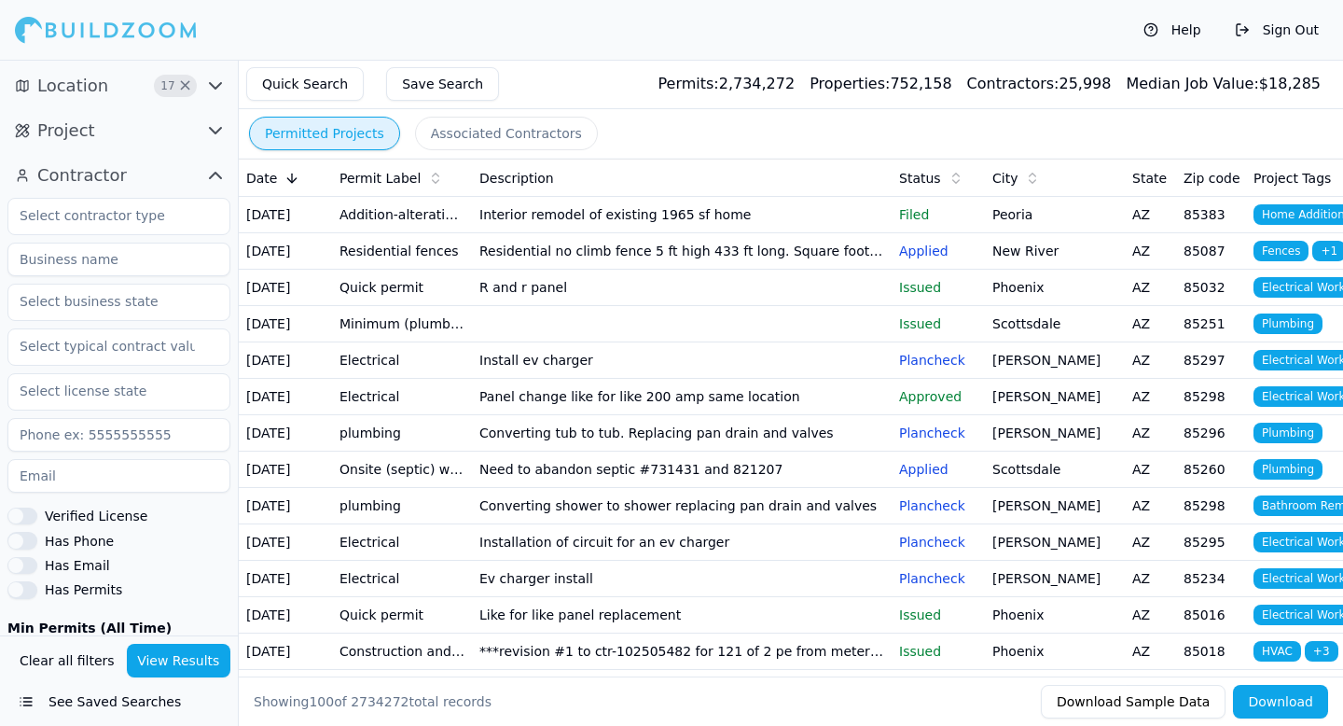
click at [217, 169] on icon "button" at bounding box center [215, 175] width 22 height 22
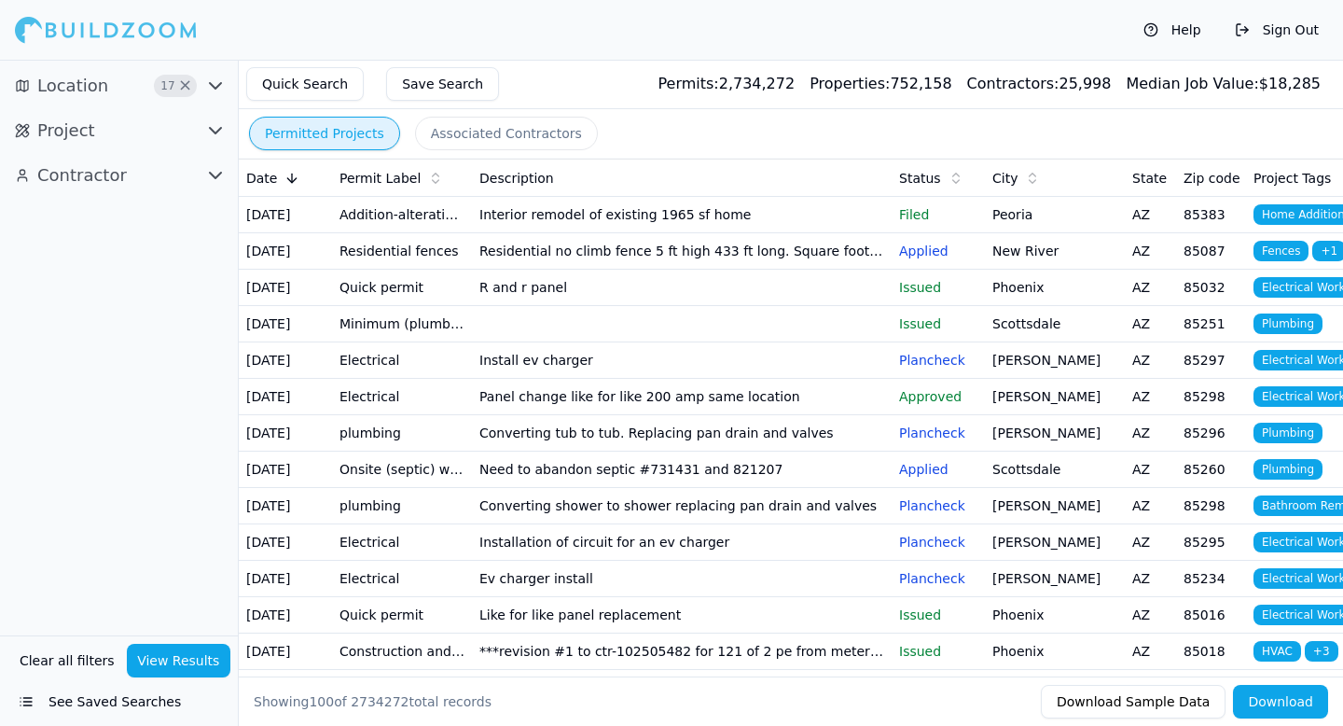
click at [542, 215] on td "Interior remodel of existing 1965 sf home" at bounding box center [682, 215] width 420 height 36
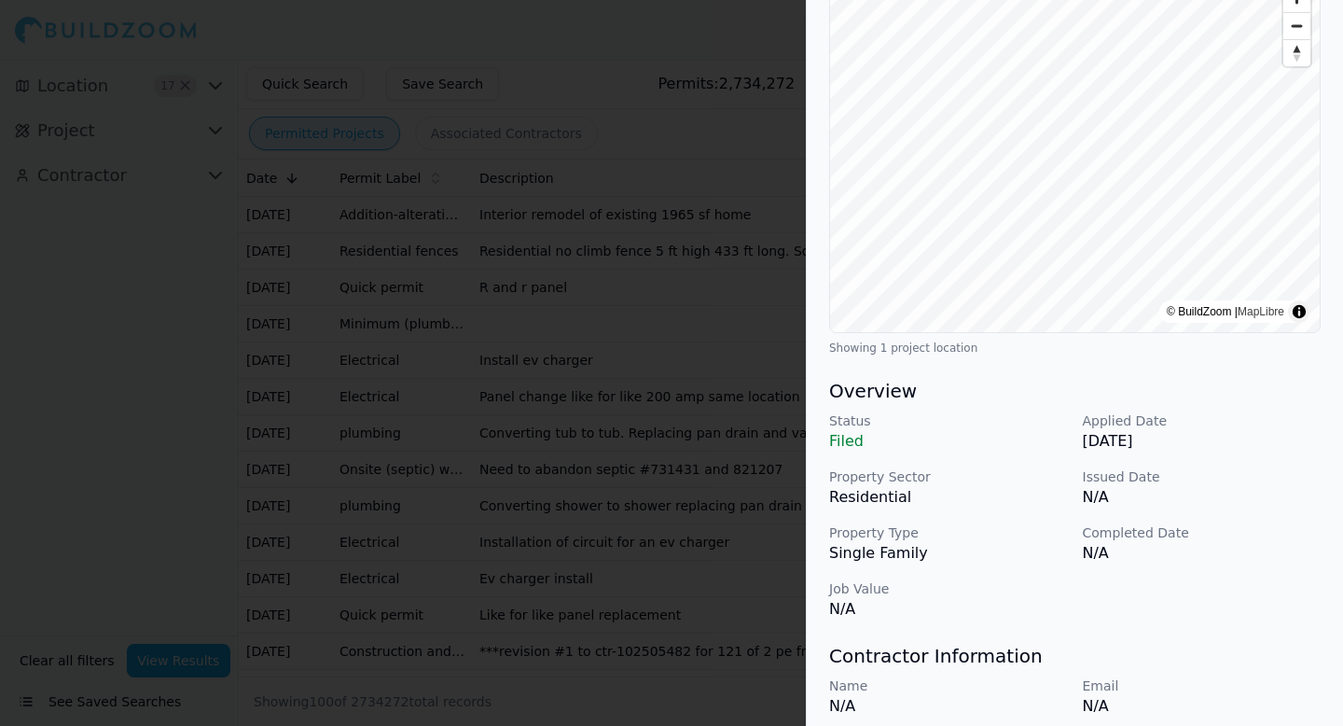
scroll to position [510, 0]
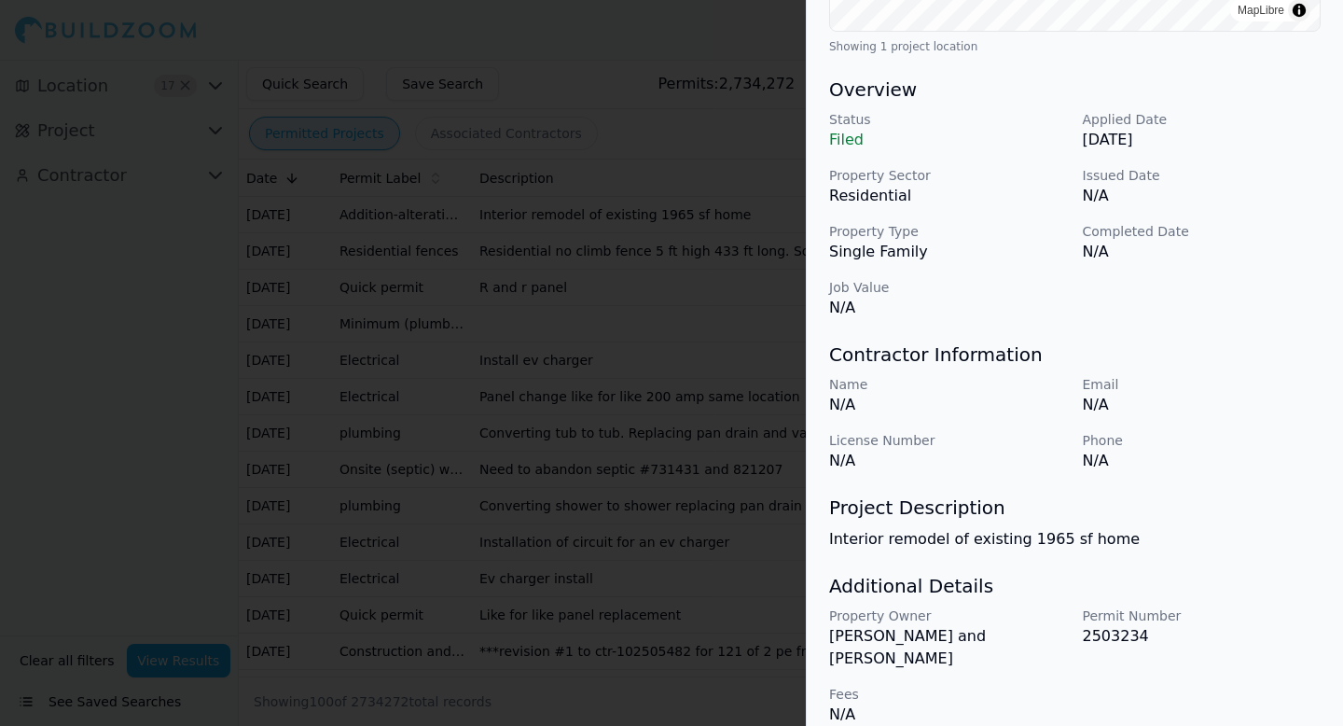
click at [637, 516] on div at bounding box center [671, 363] width 1343 height 726
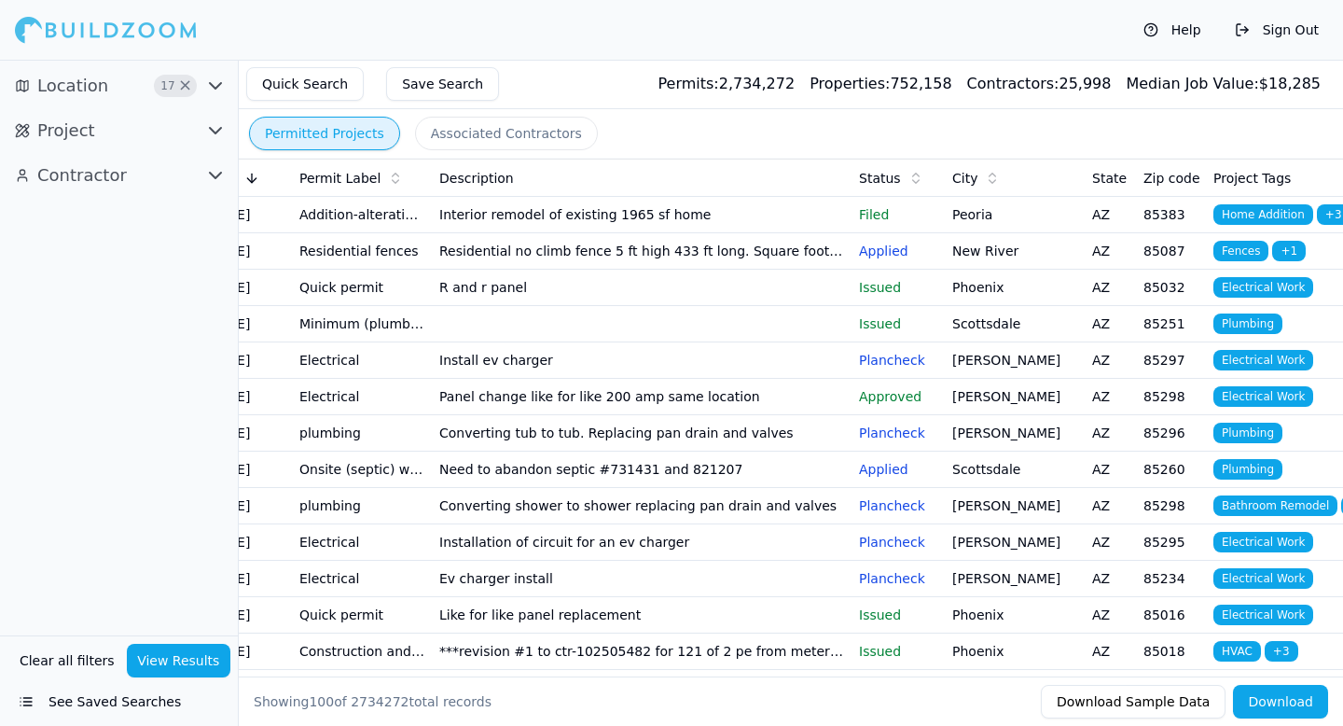
scroll to position [0, 0]
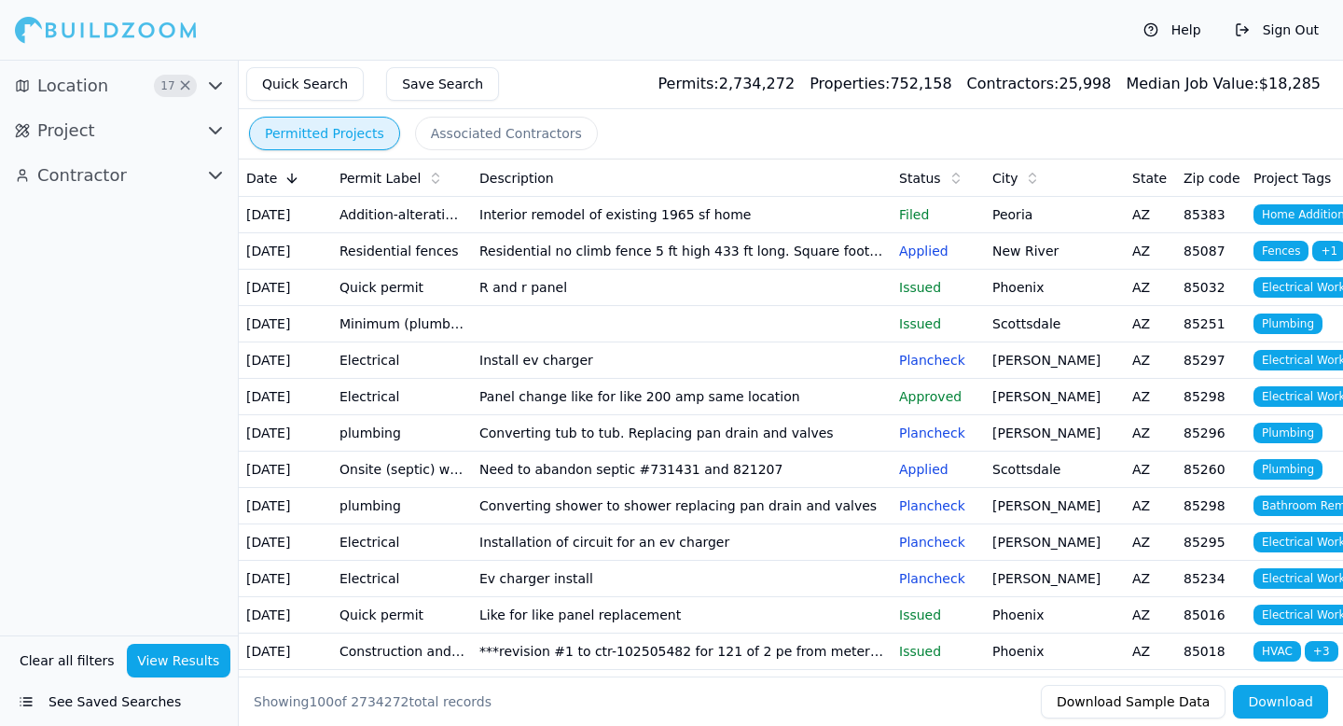
click at [529, 133] on button "Associated Contractors" at bounding box center [506, 134] width 183 height 34
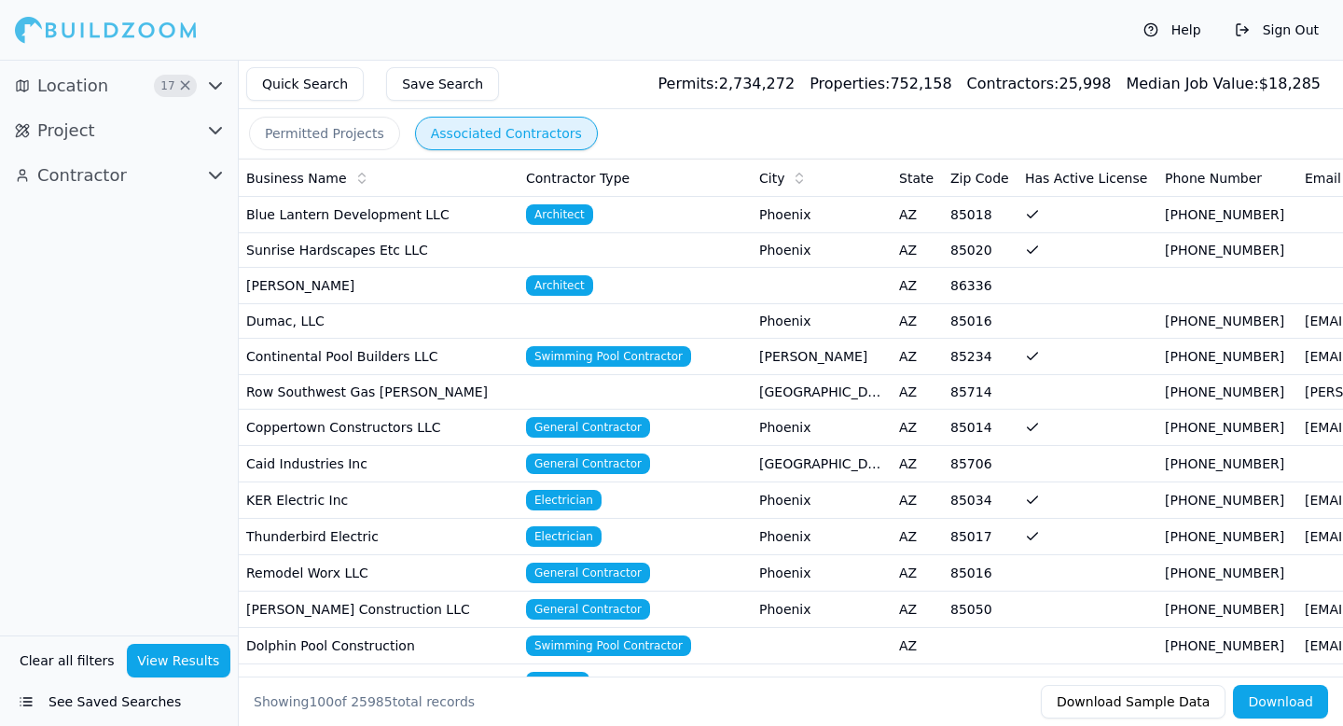
click at [340, 131] on button "Permitted Projects" at bounding box center [324, 134] width 151 height 34
click at [492, 140] on button "Associated Contractors" at bounding box center [506, 134] width 183 height 34
click at [314, 145] on button "Permitted Projects" at bounding box center [324, 134] width 151 height 34
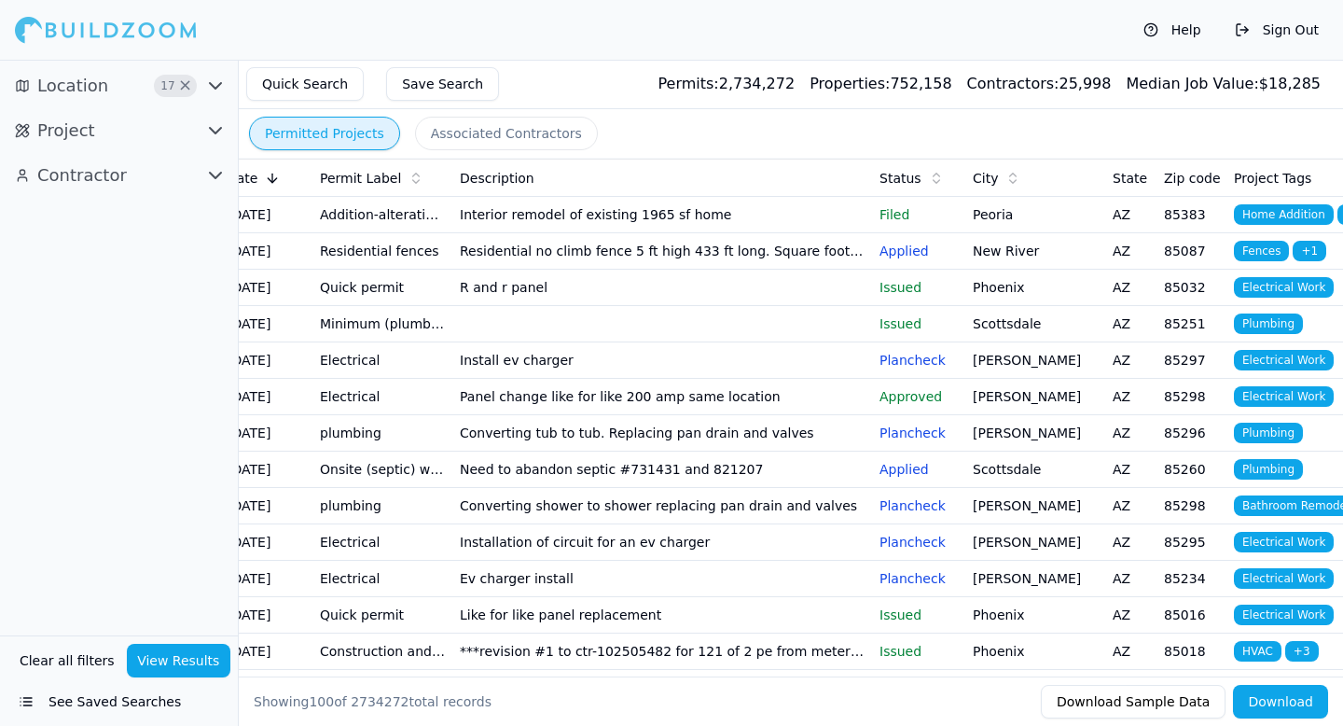
scroll to position [0, 43]
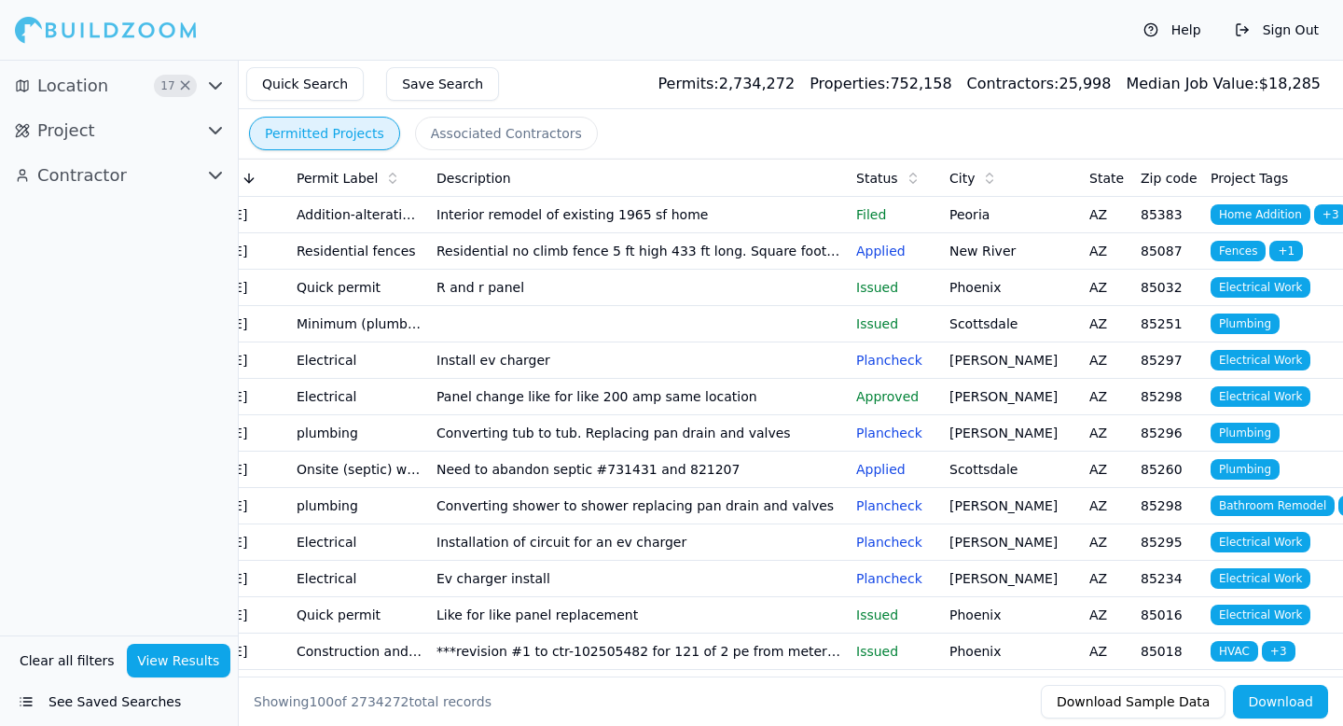
click at [979, 215] on td "Peoria" at bounding box center [1012, 215] width 140 height 36
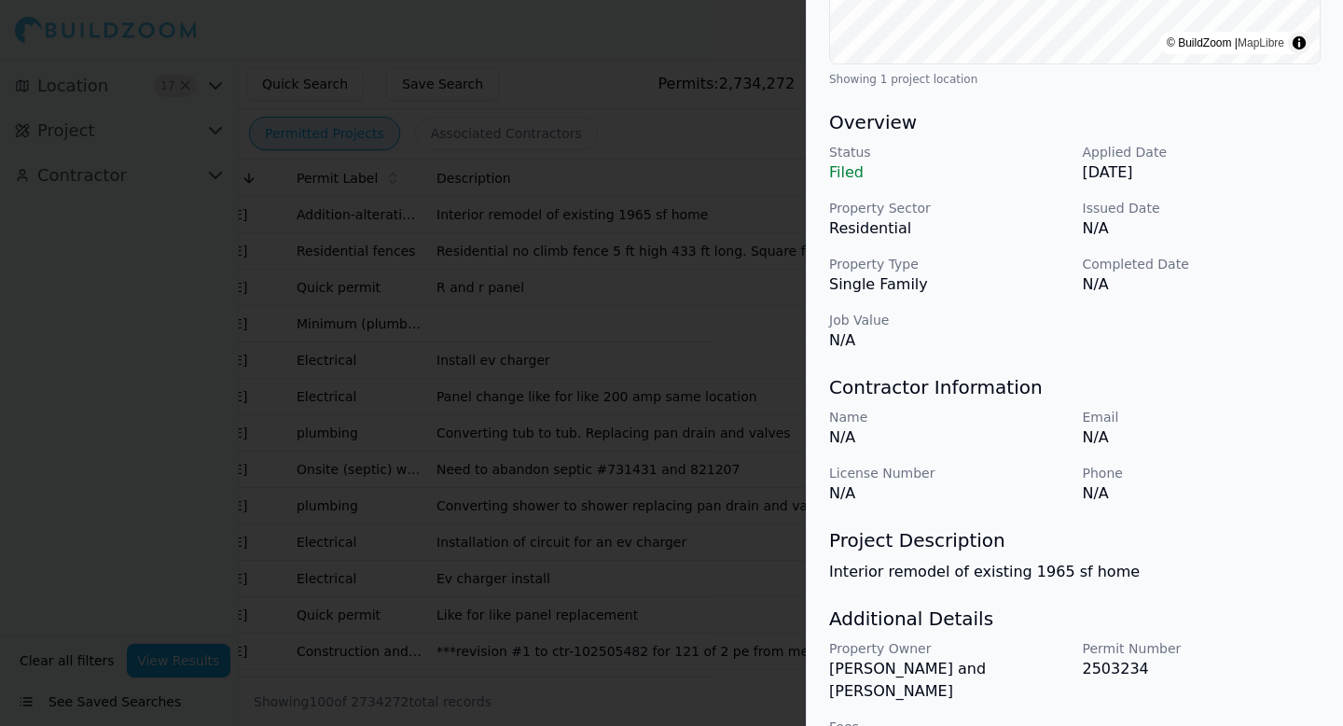
scroll to position [510, 0]
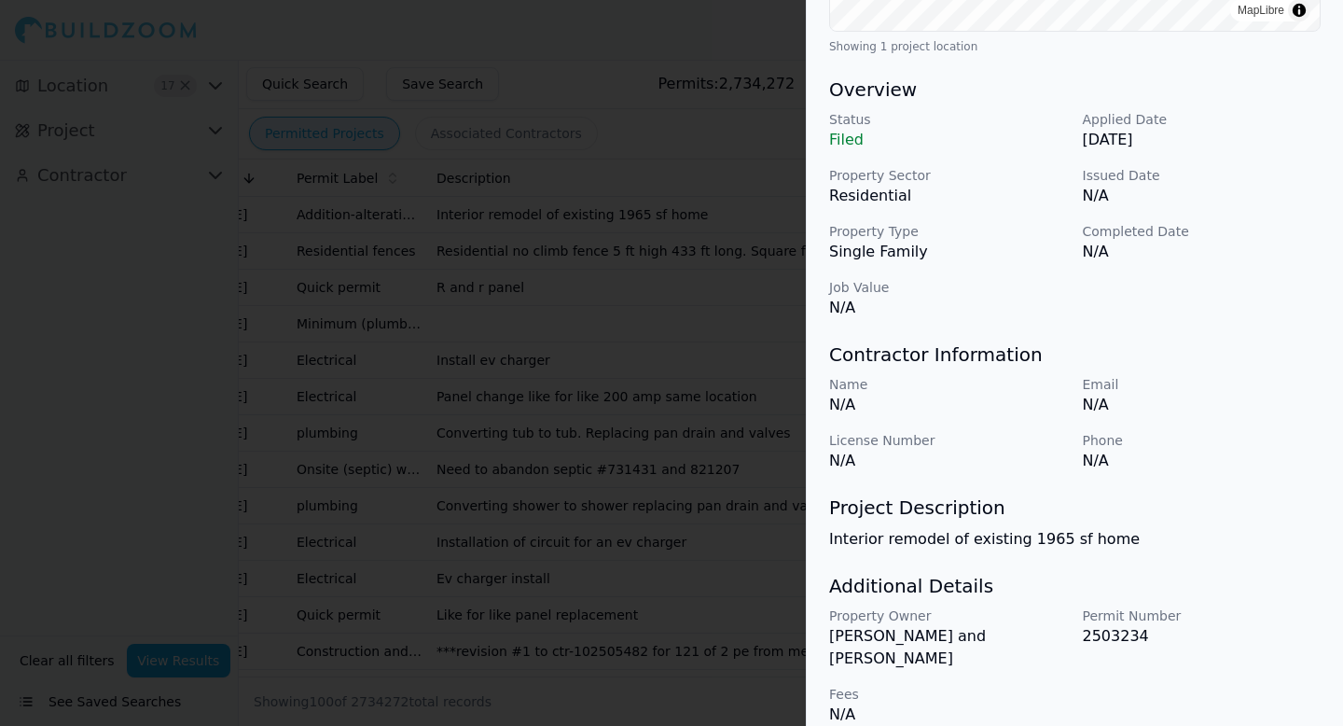
click at [714, 453] on div at bounding box center [671, 363] width 1343 height 726
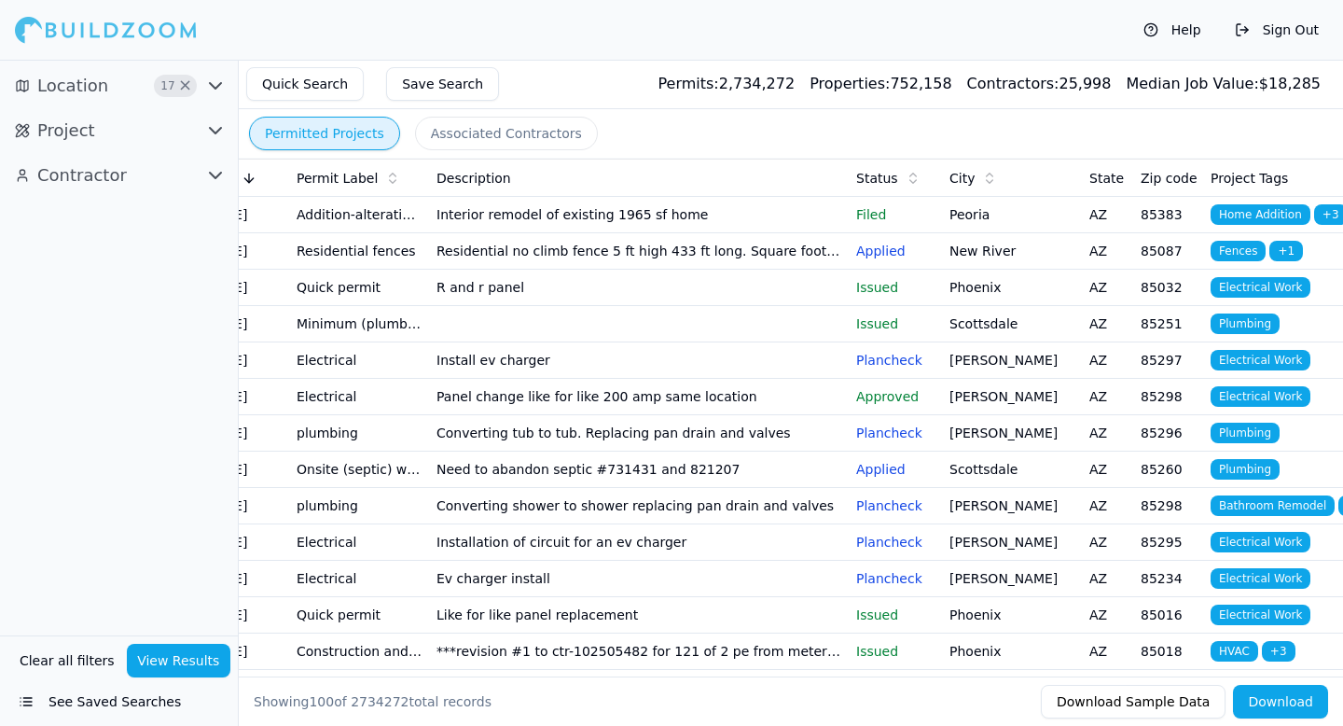
scroll to position [0, 0]
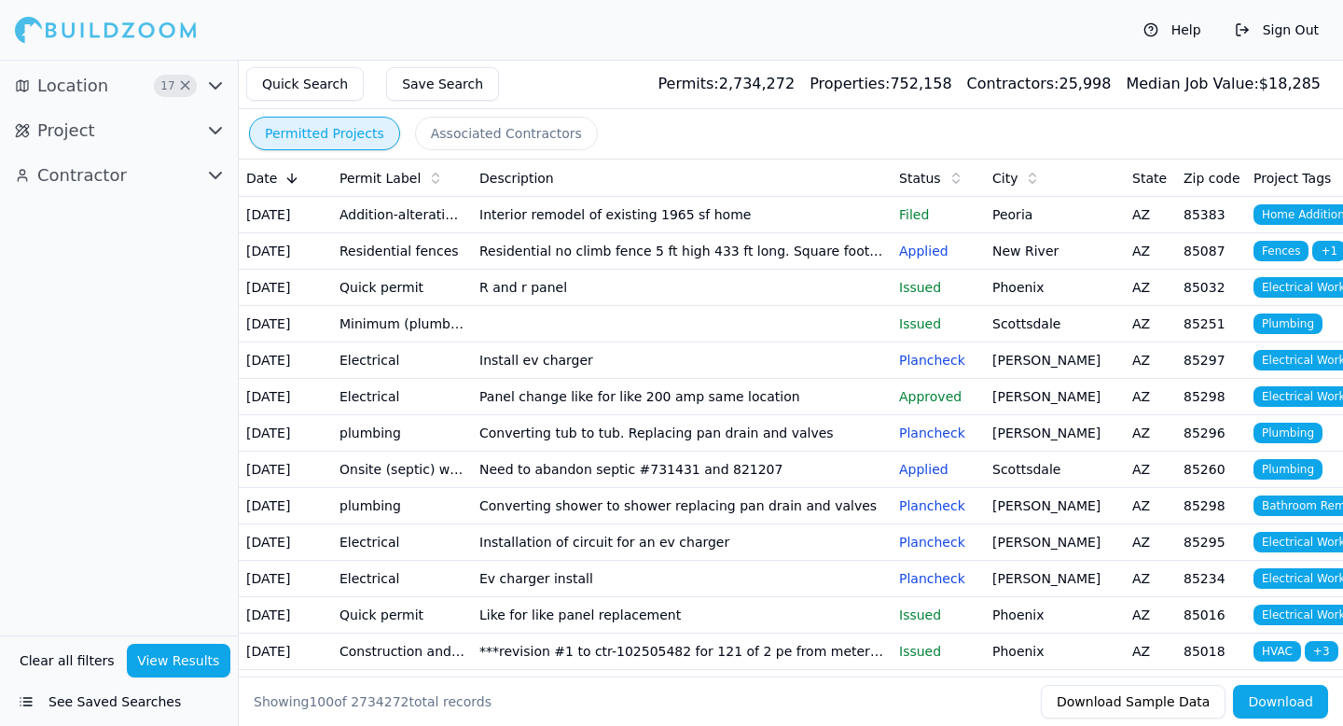
click at [198, 174] on button "Contractor" at bounding box center [118, 175] width 223 height 30
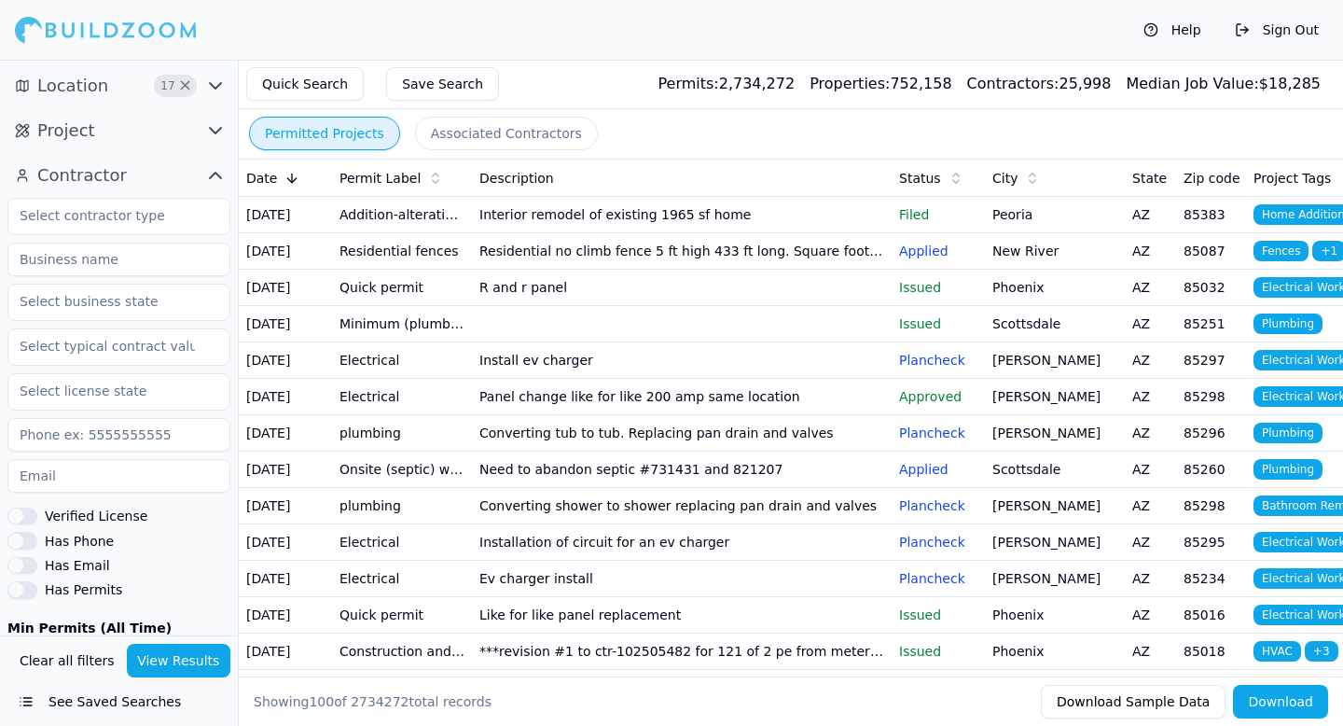
click at [543, 229] on td "Interior remodel of existing 1965 sf home" at bounding box center [682, 215] width 420 height 36
